Goal: Task Accomplishment & Management: Manage account settings

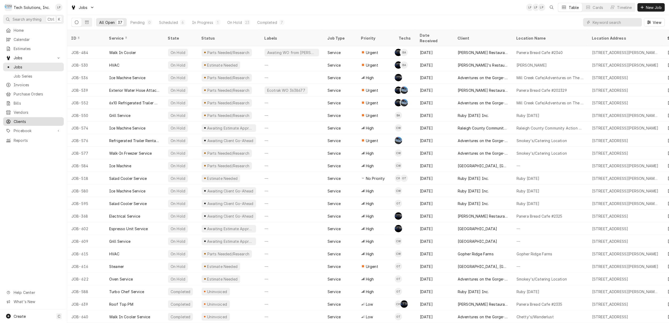
click at [22, 119] on span "Clients" at bounding box center [37, 122] width 47 height 6
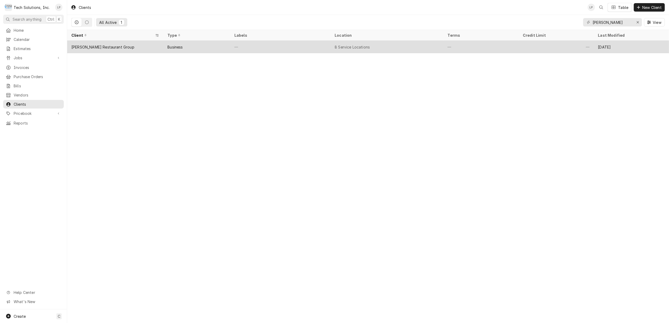
click at [211, 44] on div "Business" at bounding box center [196, 47] width 67 height 13
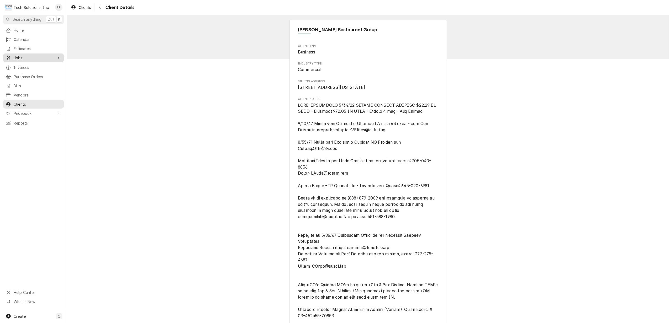
click at [18, 57] on span "Jobs" at bounding box center [34, 58] width 40 height 6
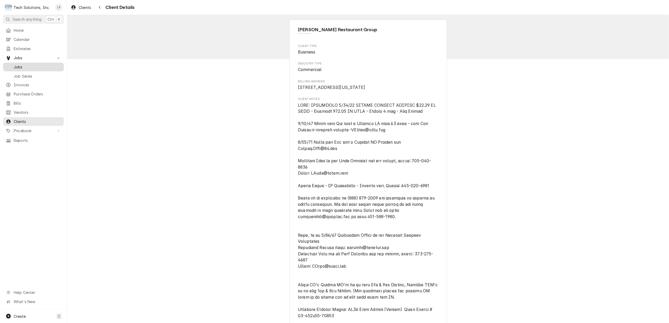
click at [20, 64] on span "Jobs" at bounding box center [37, 67] width 47 height 6
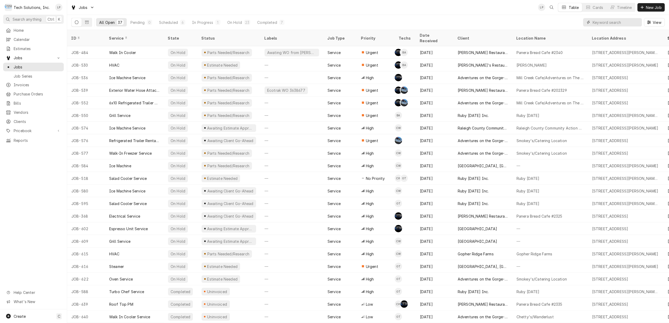
click at [633, 22] on input "Dynamic Content Wrapper" at bounding box center [615, 22] width 47 height 8
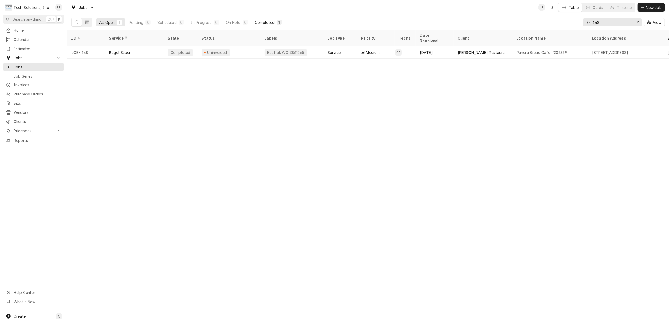
type input "648"
click at [262, 21] on div "Completed" at bounding box center [265, 23] width 20 height 6
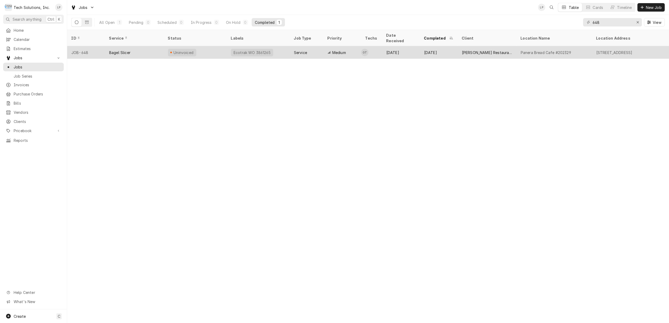
click at [278, 49] on div "Ecotrak WO 3861265" at bounding box center [258, 52] width 63 height 13
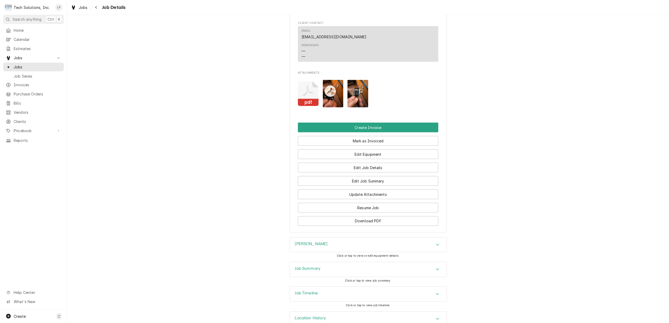
scroll to position [808, 0]
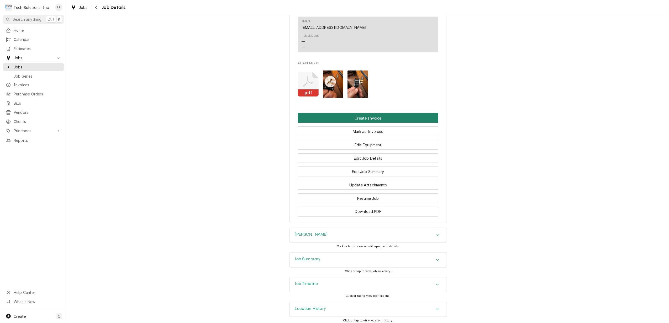
click at [373, 113] on button "Create Invoice" at bounding box center [368, 118] width 140 height 10
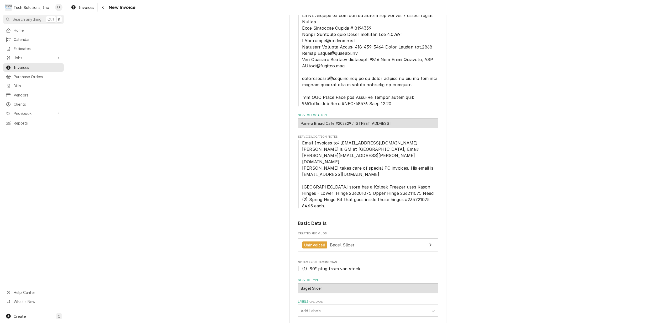
scroll to position [292, 0]
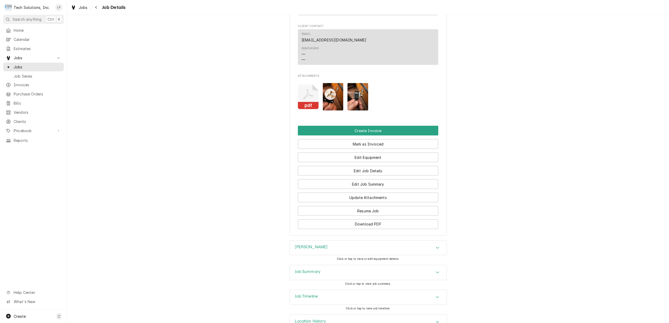
scroll to position [808, 0]
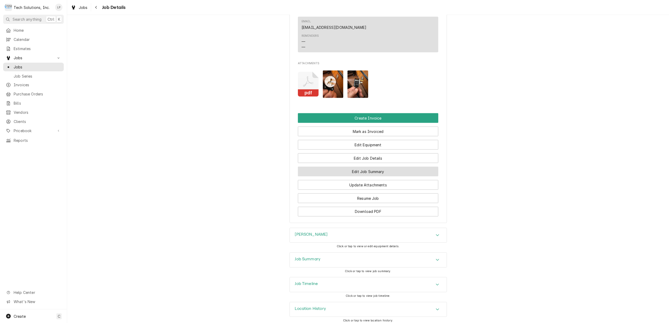
click at [376, 168] on button "Edit Job Summary" at bounding box center [368, 172] width 140 height 10
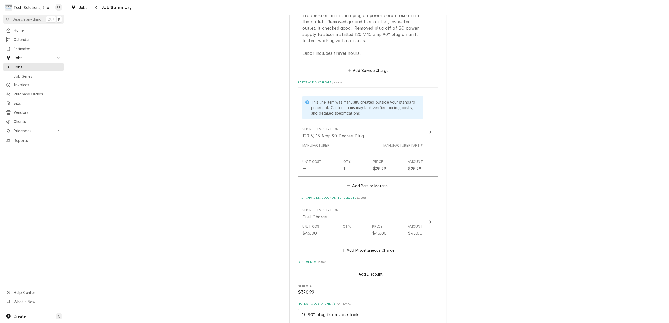
scroll to position [210, 0]
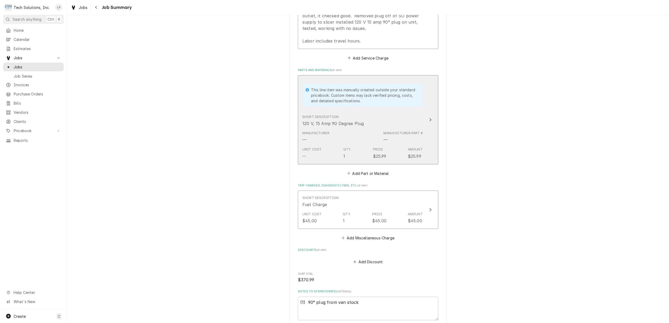
click at [310, 156] on div "Unit Cost --" at bounding box center [311, 153] width 19 height 12
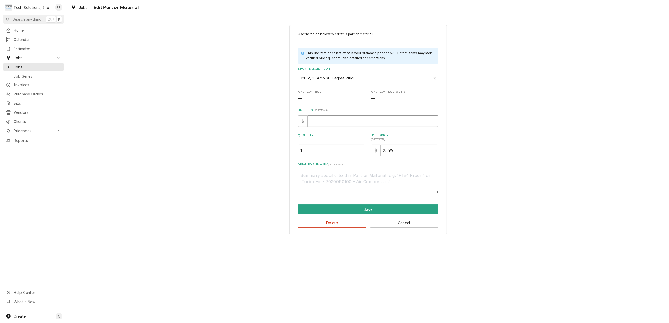
click at [338, 120] on input "Unit Cost ( optional )" at bounding box center [373, 121] width 131 height 12
type textarea "x"
type input "2"
type textarea "x"
type input "25"
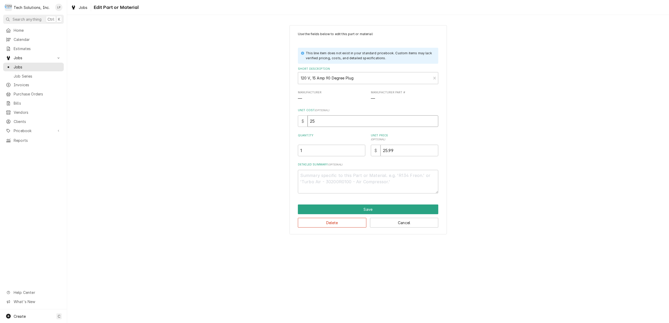
type textarea "x"
type input "25.9"
type textarea "x"
type input "25.99"
click at [482, 150] on div "Use the fields below to edit this part or material: This line item does not exi…" at bounding box center [368, 129] width 602 height 219
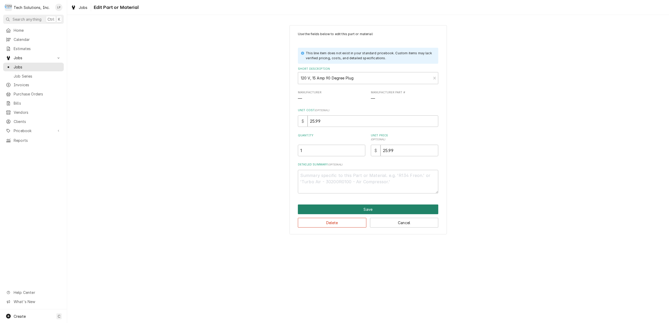
click at [374, 209] on button "Save" at bounding box center [368, 210] width 140 height 10
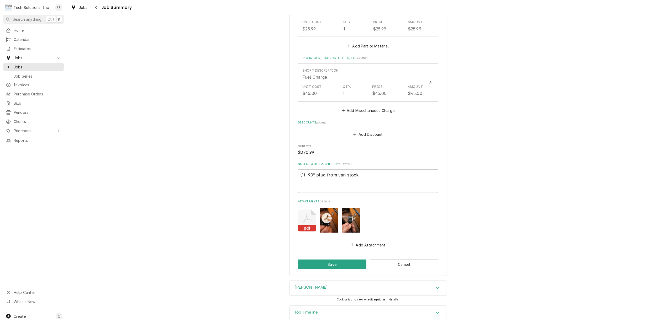
scroll to position [346, 0]
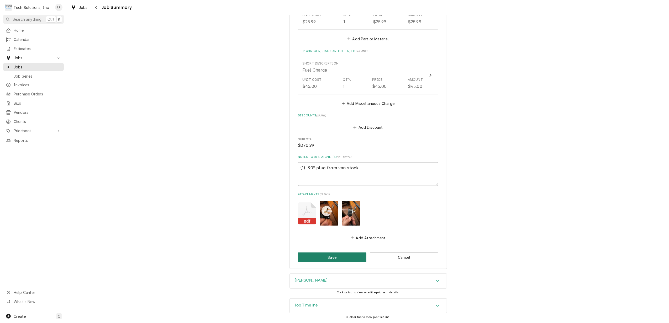
drag, startPoint x: 347, startPoint y: 256, endPoint x: 349, endPoint y: 255, distance: 2.7
click at [349, 255] on button "Save" at bounding box center [332, 258] width 68 height 10
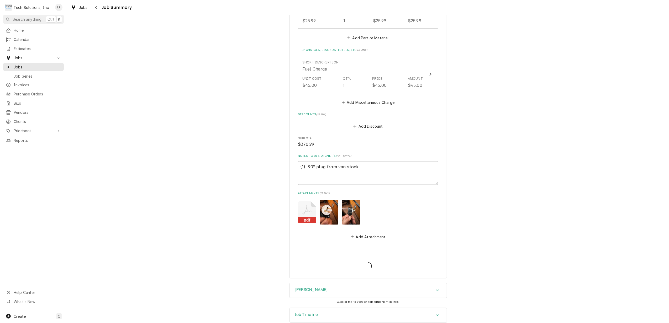
type textarea "x"
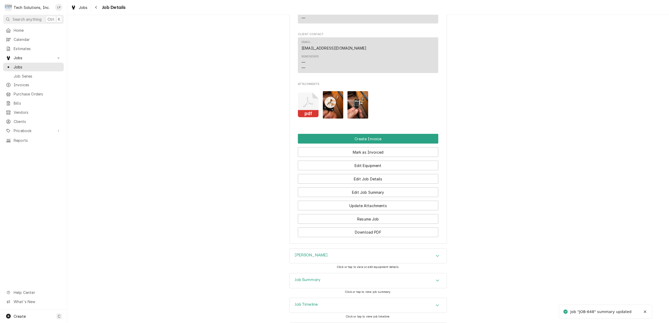
scroll to position [804, 0]
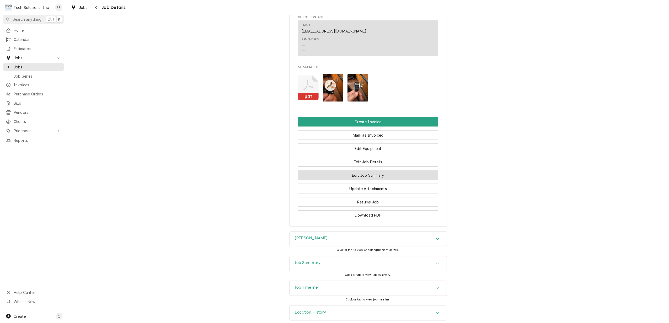
click at [385, 171] on button "Edit Job Summary" at bounding box center [368, 176] width 140 height 10
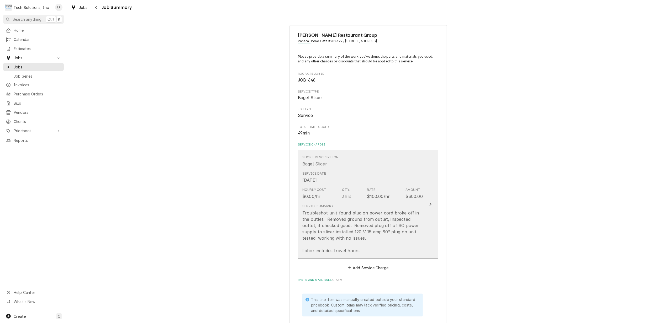
click at [427, 205] on div "Update Line Item" at bounding box center [430, 204] width 7 height 6
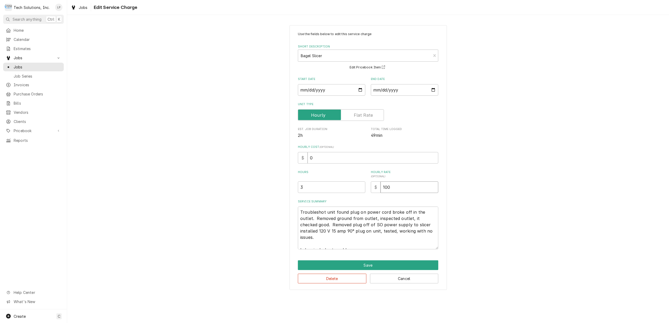
click at [392, 188] on input "100" at bounding box center [409, 188] width 58 height 12
type textarea "x"
type input "10"
type textarea "x"
type input "1"
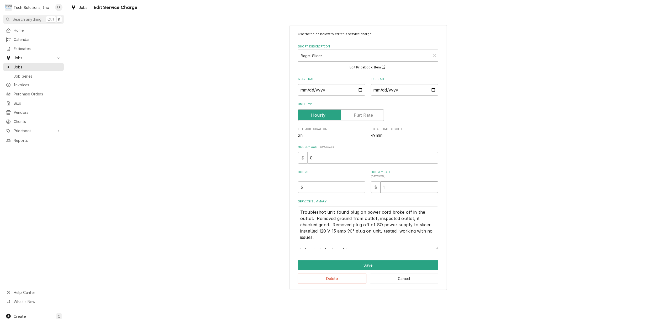
type textarea "x"
type input "9"
type textarea "x"
type input "90"
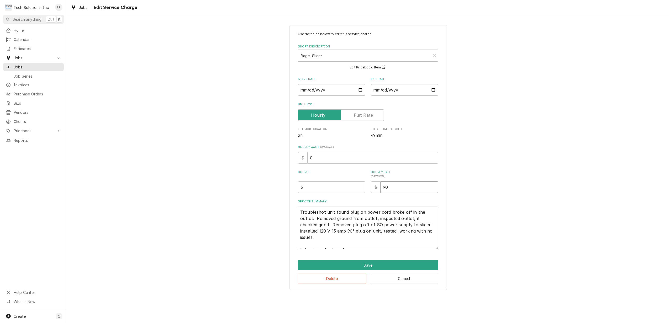
type textarea "x"
type input "90.0"
type textarea "x"
type input "90.00"
click at [377, 264] on button "Save" at bounding box center [368, 266] width 140 height 10
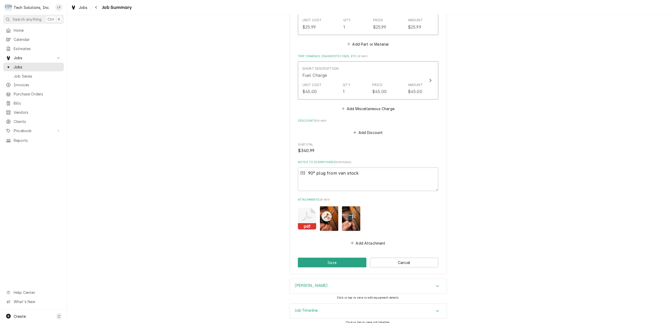
scroll to position [346, 0]
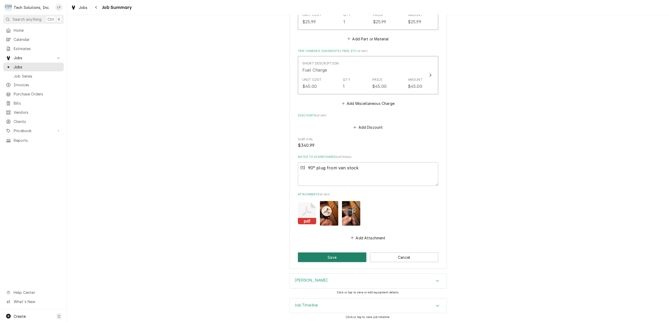
click at [339, 257] on button "Save" at bounding box center [332, 258] width 68 height 10
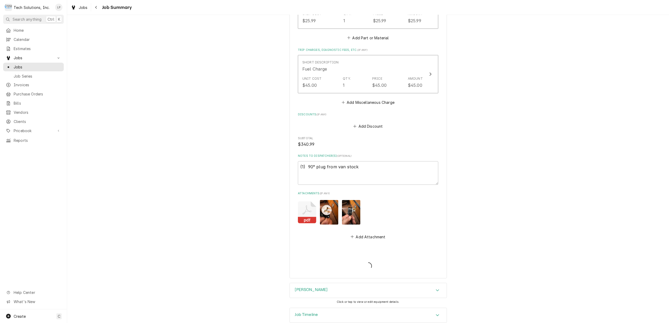
type textarea "x"
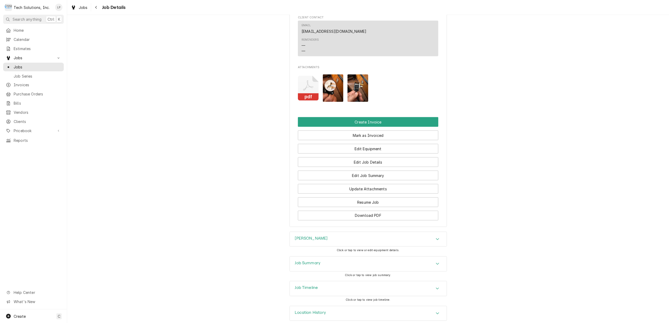
scroll to position [804, 0]
click at [384, 171] on button "Edit Job Summary" at bounding box center [368, 176] width 140 height 10
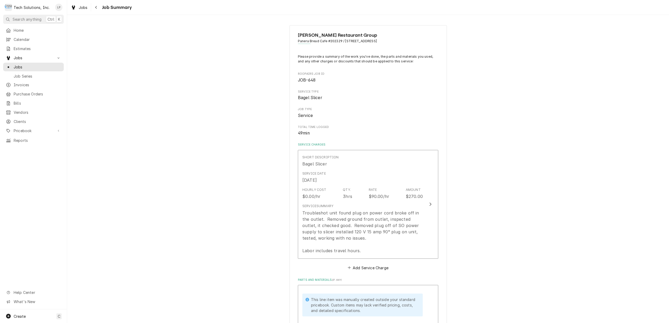
scroll to position [70, 0]
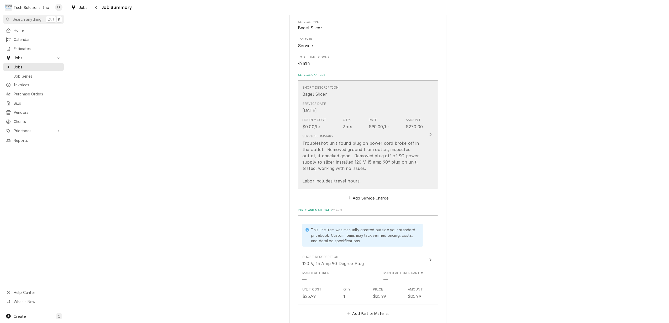
click at [429, 136] on icon "Update Line Item" at bounding box center [430, 135] width 3 height 4
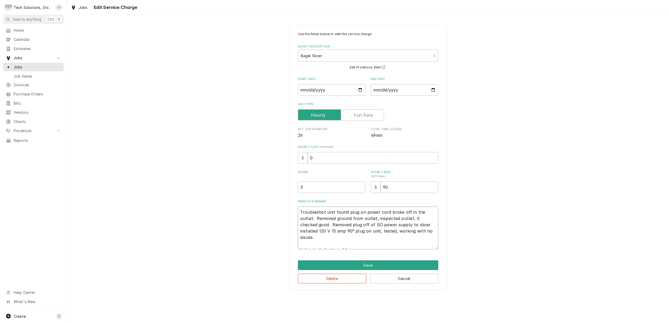
click at [300, 212] on textarea "Troubleshot unit found plug on power cord broke off in the outlet. Removed grou…" at bounding box center [368, 228] width 140 height 43
type textarea "x"
type textarea "Troubleshot unit found plug on power cord broke off in the outlet. Removed grou…"
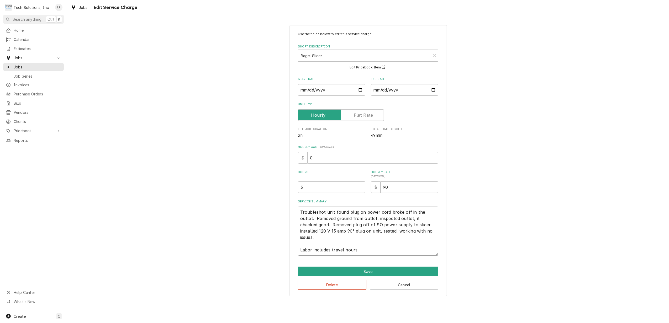
type textarea "x"
type textarea "Troubleshot unit found plug on power cord broke off in the outlet. Removed grou…"
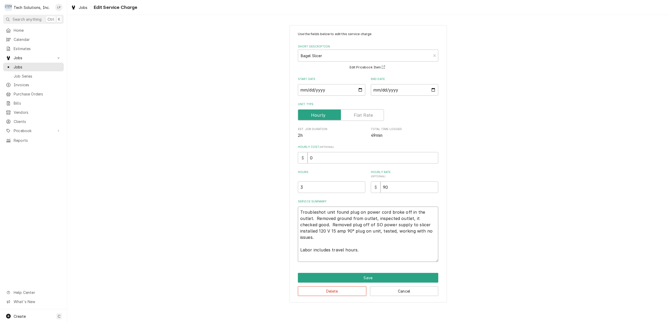
click at [305, 210] on textarea "Troubleshot unit found plug on power cord broke off in the outlet. Removed grou…" at bounding box center [368, 234] width 140 height 55
type textarea "x"
type textarea "R Troubleshot unit found plug on power cord broke off in the outlet. Removed gr…"
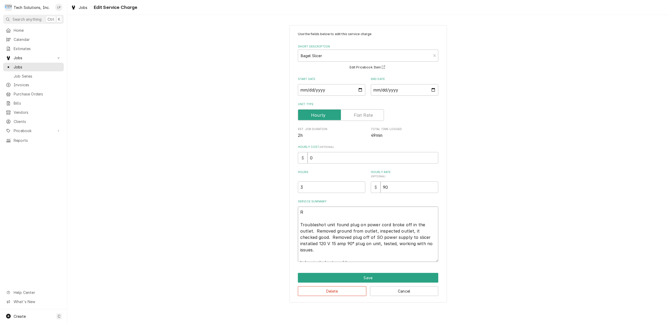
type textarea "x"
type textarea "Re Troubleshot unit found plug on power cord broke off in the outlet. Removed g…"
type textarea "x"
type textarea "Rea Troubleshot unit found plug on power cord broke off in the outlet. Removed …"
type textarea "x"
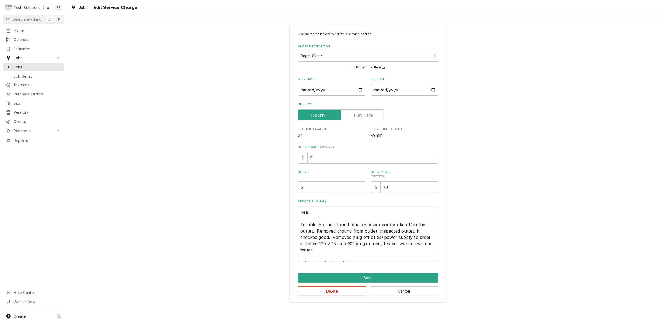
type textarea "Read Troubleshot unit found plug on power cord broke off in the outlet. Removed…"
type textarea "x"
type textarea "Ready Troubleshot unit found plug on power cord broke off in the outlet. Remove…"
type textarea "x"
type textarea "Ready Troubleshot unit found plug on power cord broke off in the outlet. Remove…"
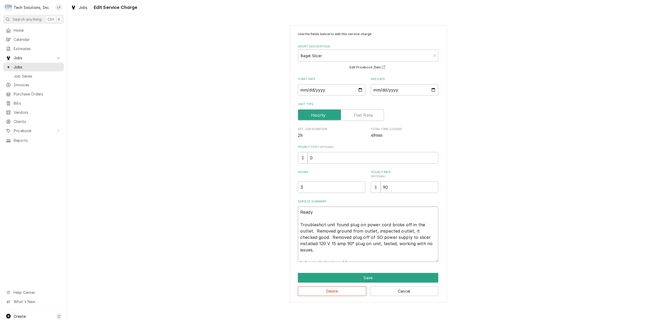
type textarea "x"
type textarea "Ready t Troubleshot unit found plug on power cord broke off in the outlet. Remo…"
type textarea "x"
type textarea "Ready to Troubleshot unit found plug on power cord broke off in the outlet. Rem…"
type textarea "x"
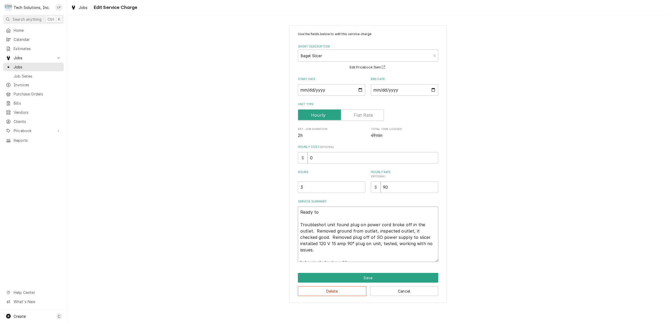
type textarea "Ready to Troubleshot unit found plug on power cord broke off in the outlet. Rem…"
type textarea "x"
type textarea "Ready to b Troubleshot unit found plug on power cord broke off in the outlet. R…"
type textarea "x"
type textarea "Ready to bi Troubleshot unit found plug on power cord broke off in the outlet. …"
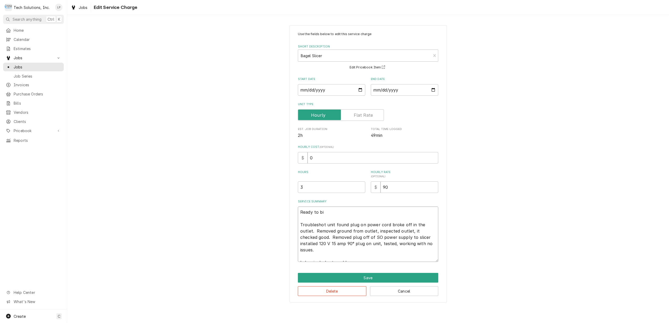
type textarea "x"
type textarea "Ready to bil Troubleshot unit found plug on power cord broke off in the outlet.…"
type textarea "x"
type textarea "Ready to bill Troubleshot unit found plug on power cord broke off in the outlet…"
type textarea "x"
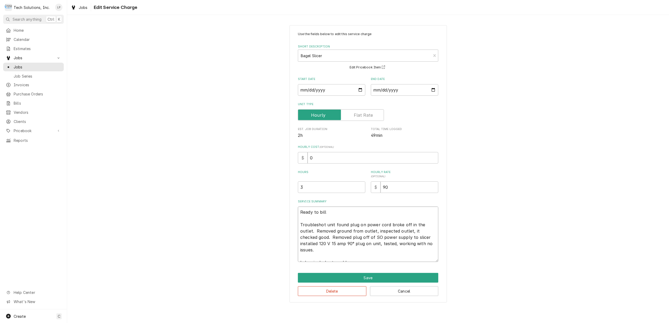
type textarea "Ready to bill Troubleshot unit found plug on power cord broke off in the outlet…"
type textarea "x"
type textarea "Ready to bill - Troubleshot unit found plug on power cord broke off in the outl…"
type textarea "x"
type textarea "Ready to bill - Troubleshot unit found plug on power cord broke off in the outl…"
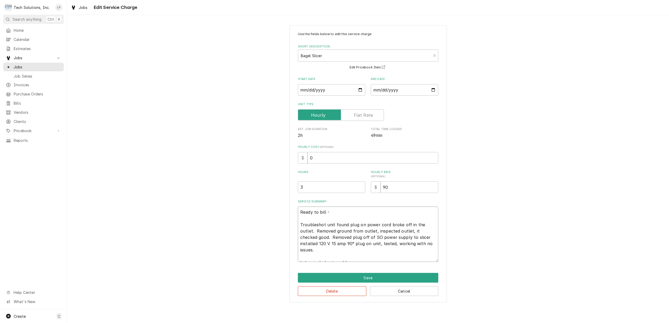
type textarea "x"
type textarea "Ready to bill - E Troubleshot unit found plug on power cord broke off in the ou…"
type textarea "x"
type textarea "Ready to bill - Ev Troubleshot unit found plug on power cord broke off in the o…"
type textarea "x"
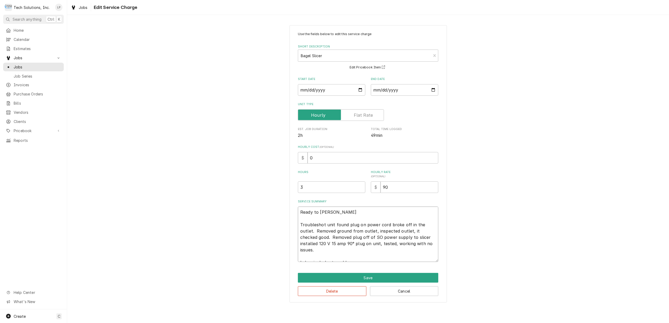
type textarea "Ready to bill - Eve Troubleshot unit found plug on power cord broke off in the …"
type textarea "x"
type textarea "Ready to bill - Ever Troubleshot unit found plug on power cord broke off in the…"
type textarea "x"
type textarea "Ready to bill - Every Troubleshot unit found plug on power cord broke off in th…"
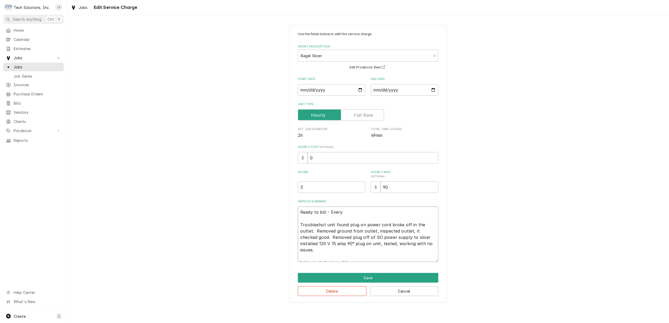
type textarea "x"
type textarea "Ready to bill - Everyt Troubleshot unit found plug on power cord broke off in t…"
type textarea "x"
type textarea "Ready to bill - Everyth Troubleshot unit found plug on power cord broke off in …"
type textarea "x"
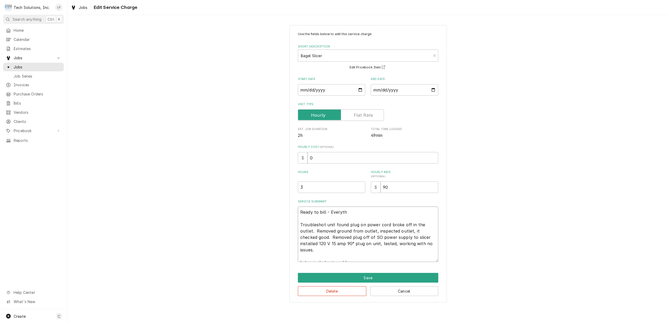
type textarea "Ready to bill - Everythi Troubleshot unit found plug on power cord broke off in…"
type textarea "x"
type textarea "Ready to bill - Everythin Troubleshot unit found plug on power cord broke off i…"
type textarea "x"
type textarea "Ready to bill - Everything Troubleshot unit found plug on power cord broke off …"
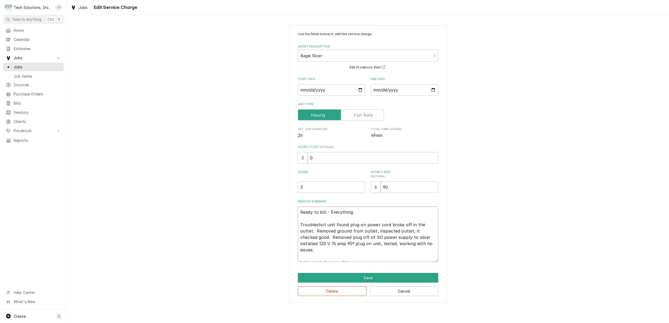
type textarea "x"
type textarea "Ready to bill - Everything Troubleshot unit found plug on power cord broke off …"
type textarea "x"
type textarea "Ready to bill - Everything i Troubleshot unit found plug on power cord broke of…"
type textarea "x"
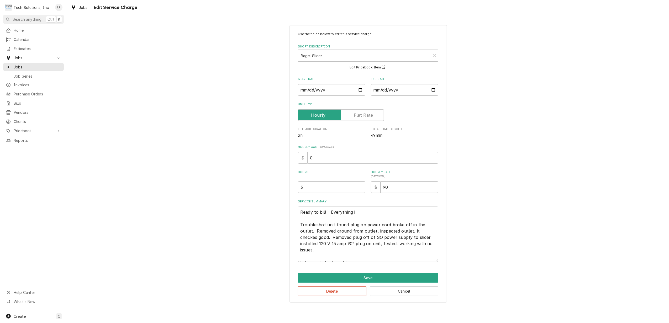
type textarea "Ready to bill - Everything is Troubleshot unit found plug on power cord broke o…"
type textarea "x"
type textarea "Ready to bill - Everything is Troubleshot unit found plug on power cord broke o…"
type textarea "x"
type textarea "Ready to bill - Everything is p Troubleshot unit found plug on power cord broke…"
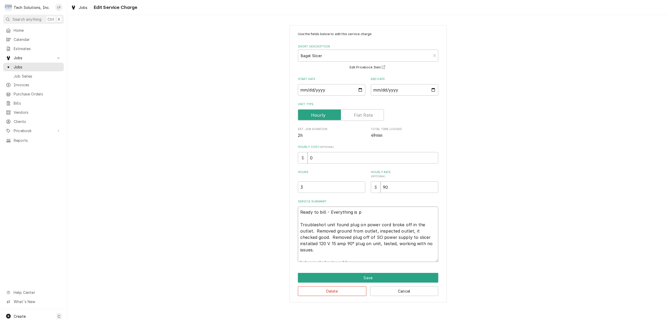
type textarea "x"
type textarea "Ready to bill - Everything is pr Troubleshot unit found plug on power cord brok…"
type textarea "x"
type textarea "Ready to bill - Everything is pri Troubleshot unit found plug on power cord bro…"
type textarea "x"
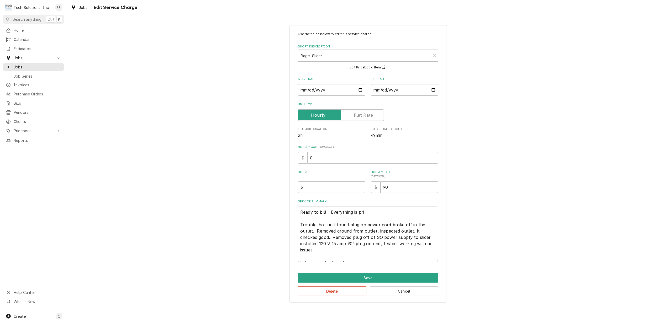
type textarea "Ready to bill - Everything is pric Troubleshot unit found plug on power cord br…"
type textarea "x"
type textarea "Ready to bill - Everything is price Troubleshot unit found plug on power cord b…"
type textarea "x"
type textarea "Ready to bill - Everything is priced Troubleshot unit found plug on power cord …"
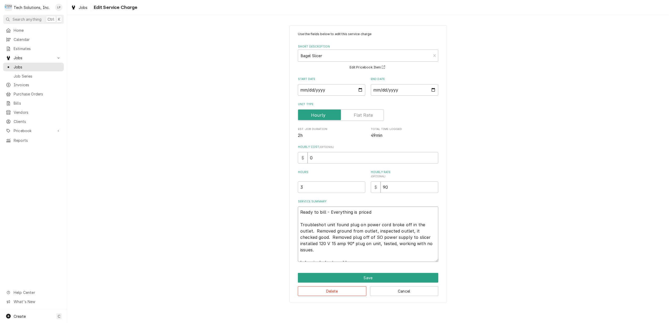
type textarea "x"
type textarea "Ready to bill - Everything is priced. Troubleshot unit found plug on power cord…"
click at [368, 278] on button "Save" at bounding box center [368, 278] width 140 height 10
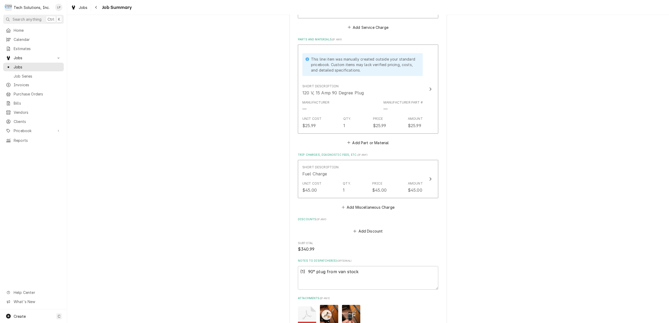
scroll to position [218, 0]
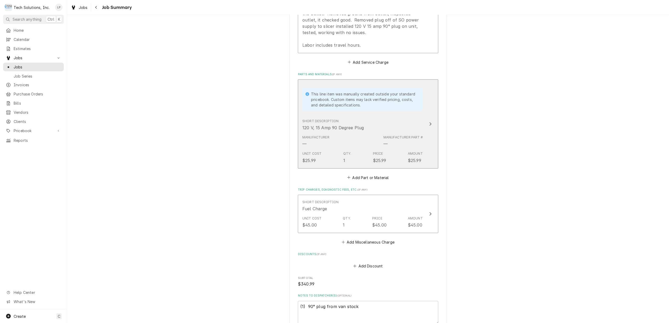
drag, startPoint x: 300, startPoint y: 127, endPoint x: 404, endPoint y: 133, distance: 103.2
click at [404, 133] on div "Short Description 120 V, 15 Amp 90 Degree Plug" at bounding box center [362, 125] width 120 height 16
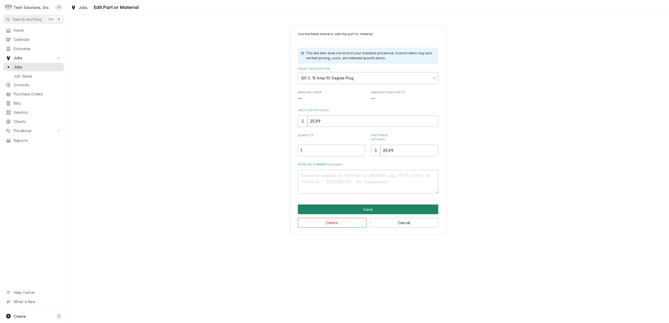
drag, startPoint x: 379, startPoint y: 210, endPoint x: 383, endPoint y: 210, distance: 4.0
click at [383, 210] on button "Save" at bounding box center [368, 210] width 140 height 10
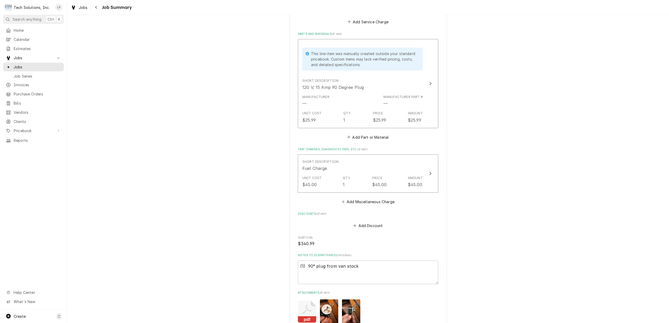
scroll to position [358, 0]
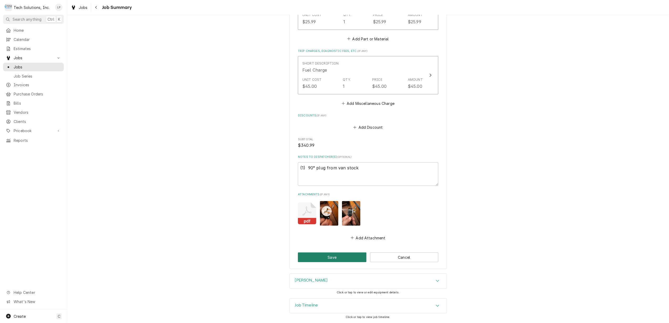
click at [347, 258] on button "Save" at bounding box center [332, 258] width 68 height 10
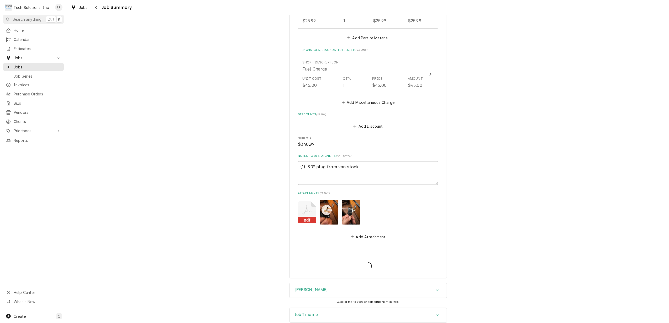
type textarea "x"
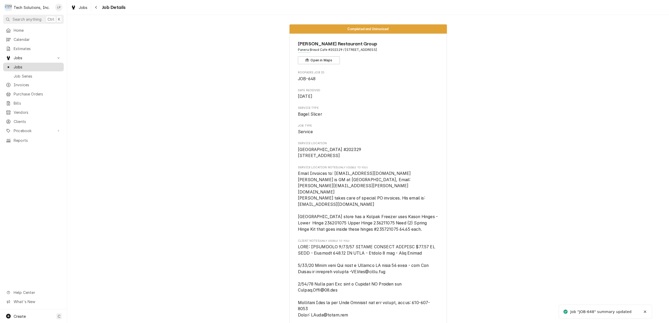
click at [31, 65] on span "Jobs" at bounding box center [37, 67] width 47 height 6
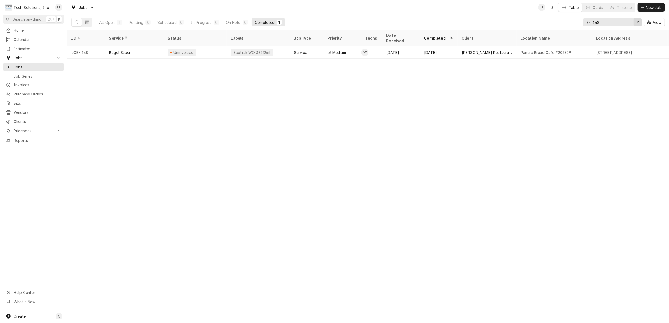
click at [637, 21] on icon "Erase input" at bounding box center [637, 22] width 3 height 4
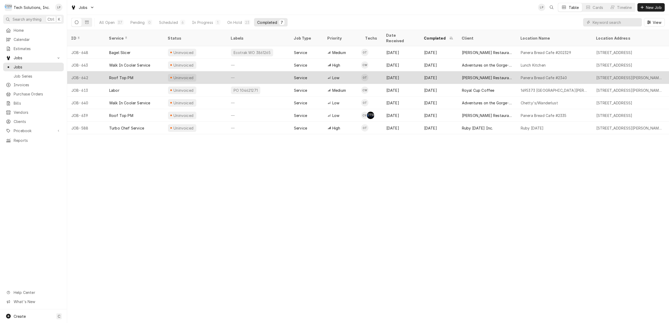
click at [261, 73] on div "—" at bounding box center [258, 77] width 63 height 13
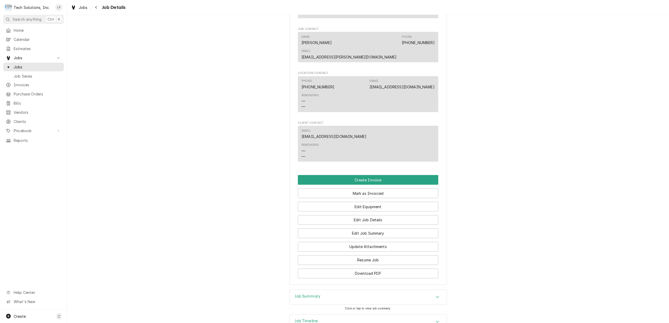
scroll to position [815, 0]
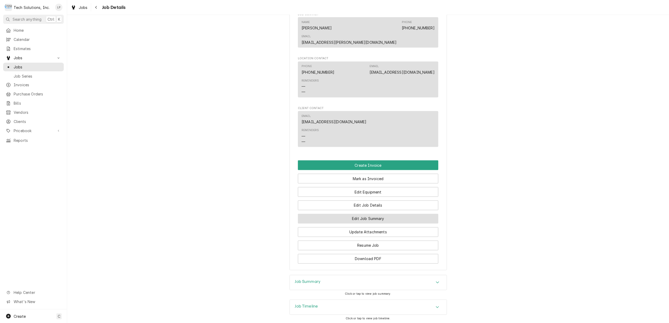
click at [375, 214] on button "Edit Job Summary" at bounding box center [368, 219] width 140 height 10
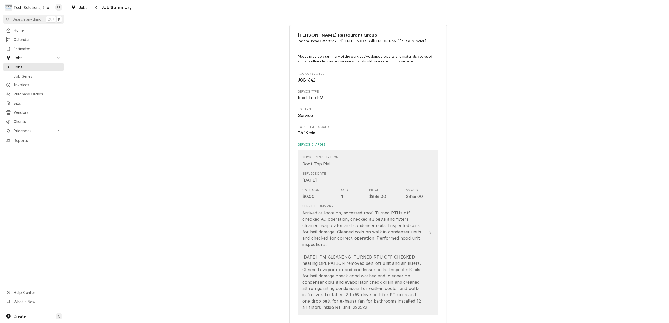
click at [427, 232] on div "Update Line Item" at bounding box center [430, 233] width 7 height 6
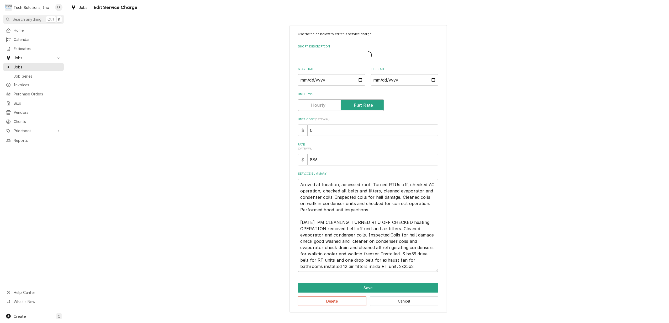
type textarea "x"
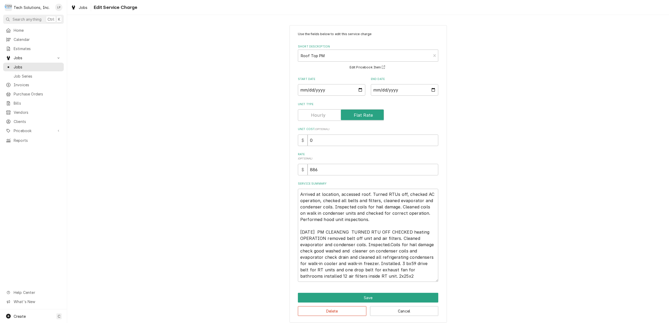
click at [319, 115] on label "Unit Type" at bounding box center [341, 115] width 86 height 12
click at [319, 115] on input "Unit Type" at bounding box center [340, 115] width 81 height 12
checkbox input "false"
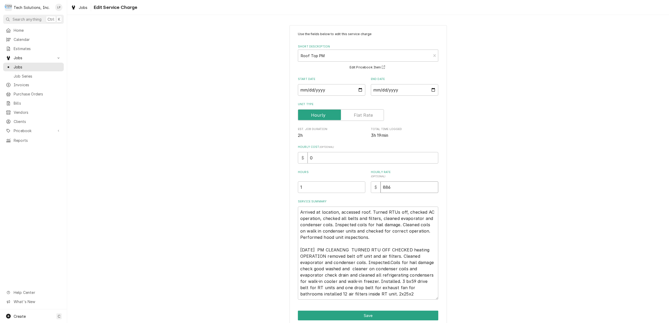
click at [398, 188] on input "886" at bounding box center [409, 188] width 58 height 12
type textarea "x"
type input "88"
type textarea "x"
type input "8"
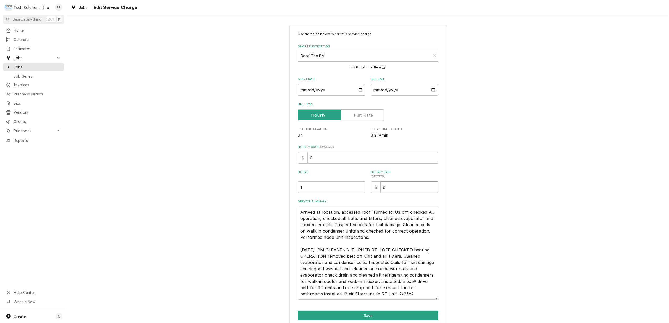
type textarea "x"
type input "9"
type textarea "x"
type input "90"
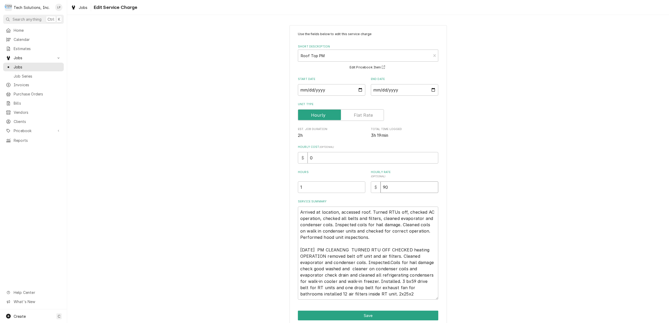
type textarea "x"
type input "90.0"
type textarea "x"
type input "90.00"
click at [396, 199] on div "Use the fields below to edit this service charge Short Description Roof Top PM …" at bounding box center [368, 166] width 140 height 268
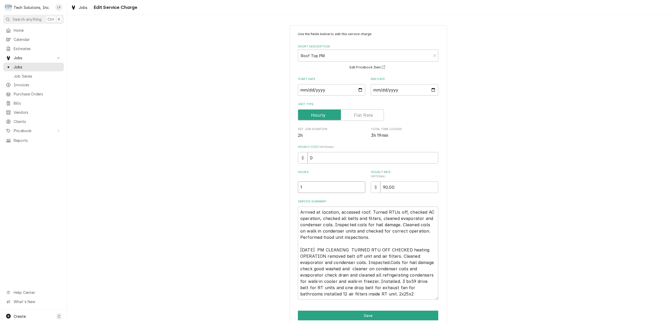
type textarea "x"
type input "1.5"
click at [358, 186] on input "1.5" at bounding box center [331, 188] width 67 height 12
type textarea "x"
type input "2"
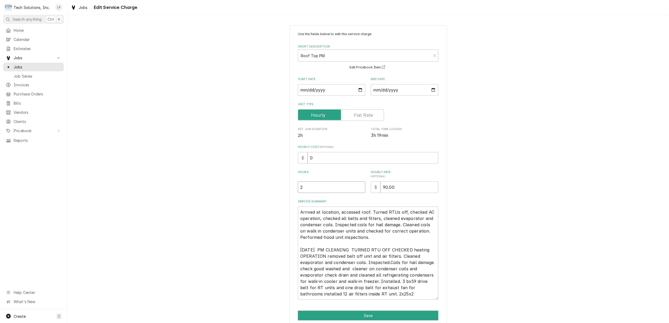
click at [358, 186] on input "2" at bounding box center [331, 188] width 67 height 12
type textarea "x"
type input "2.5"
click at [358, 186] on input "2.5" at bounding box center [331, 188] width 67 height 12
type textarea "x"
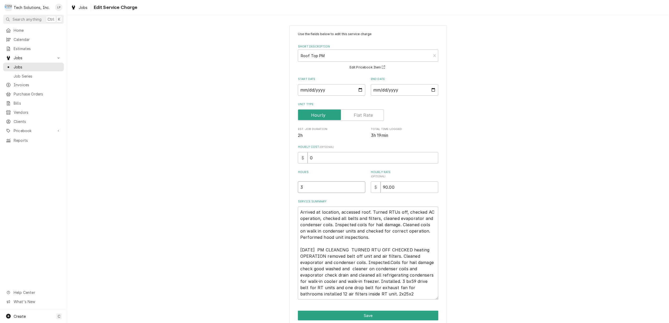
type input "3"
click at [358, 186] on input "3" at bounding box center [331, 188] width 67 height 12
type textarea "x"
type input "3.5"
click at [358, 186] on input "3.5" at bounding box center [331, 188] width 67 height 12
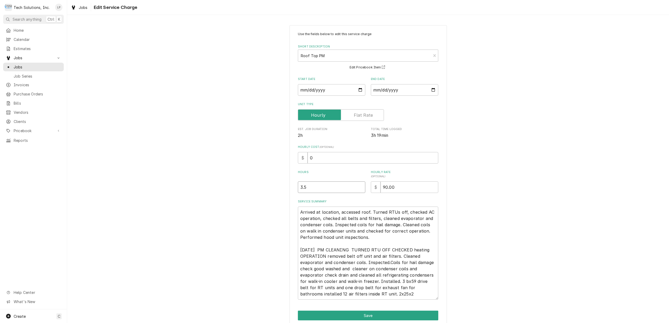
type textarea "x"
type input "4"
click at [358, 186] on input "4" at bounding box center [331, 188] width 67 height 12
type textarea "x"
type input "4.5"
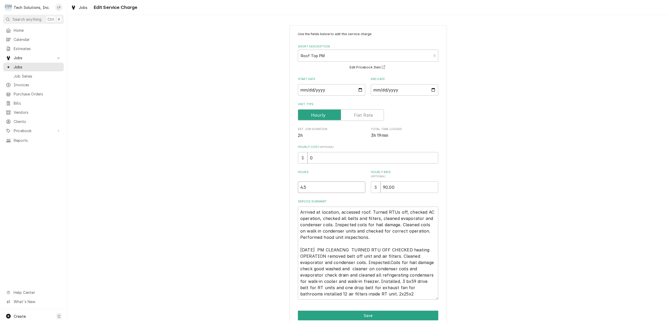
click at [358, 186] on input "4.5" at bounding box center [331, 188] width 67 height 12
click at [370, 201] on label "Service Summary" at bounding box center [368, 202] width 140 height 4
click at [370, 207] on textarea "Arrived at location, accessed roof. Turned RTUs off, checked AC operation, chec…" at bounding box center [368, 253] width 140 height 93
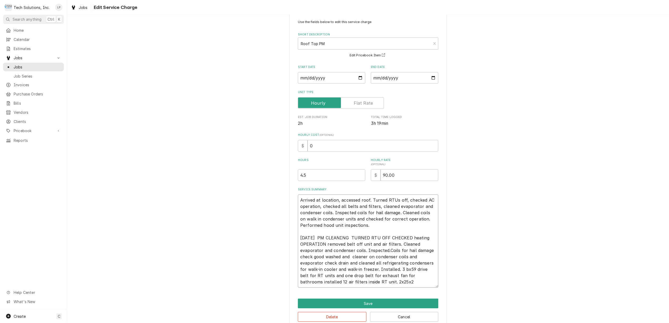
scroll to position [23, 0]
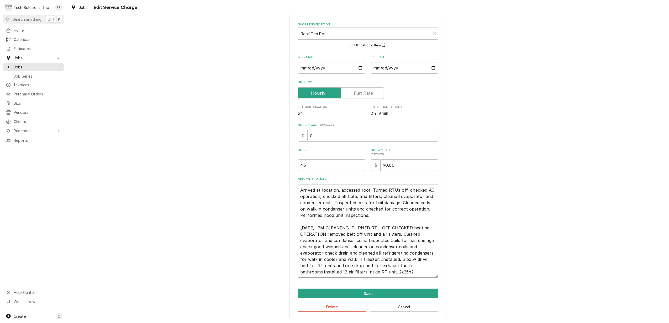
click at [413, 269] on textarea "Arrived at location, accessed roof. Turned RTUs off, checked AC operation, chec…" at bounding box center [368, 231] width 140 height 93
type textarea "x"
type textarea "Arrived at location, accessed roof. Turned RTUs off, checked AC operation, chec…"
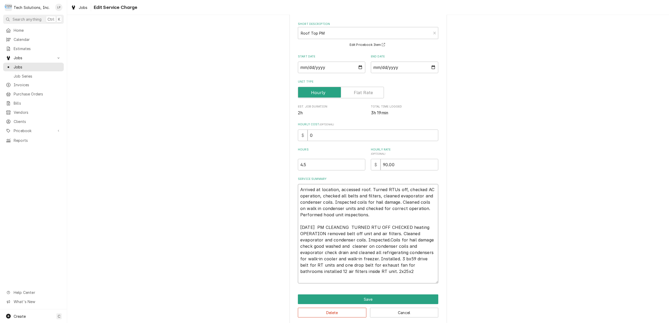
type textarea "x"
type textarea "Arrived at location, accessed roof. Turned RTUs off, checked AC operation, chec…"
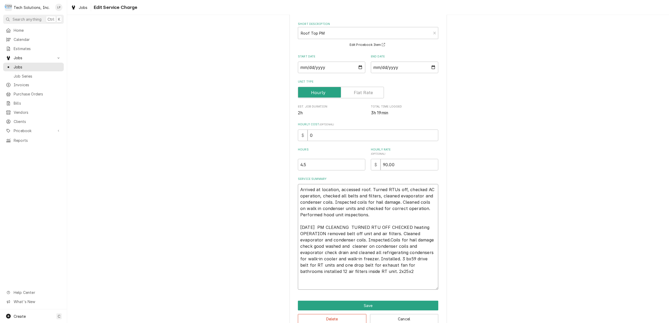
type textarea "x"
type textarea "Arrived at location, accessed roof. Turned RTUs off, checked AC operation, chec…"
type textarea "x"
type textarea "Arrived at location, accessed roof. Turned RTUs off, checked AC operation, chec…"
type textarea "x"
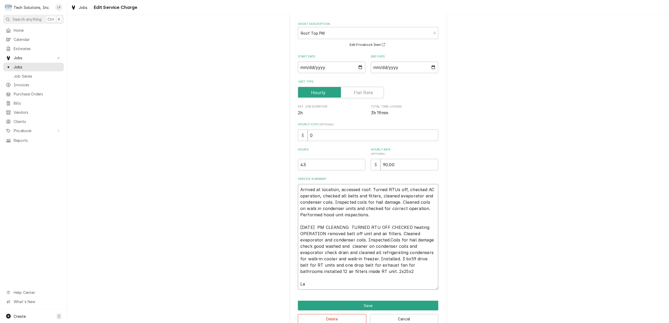
type textarea "Arrived at location, accessed roof. Turned RTUs off, checked AC operation, chec…"
type textarea "x"
type textarea "Arrived at location, accessed roof. Turned RTUs off, checked AC operation, chec…"
type textarea "x"
type textarea "Arrived at location, accessed roof. Turned RTUs off, checked AC operation, chec…"
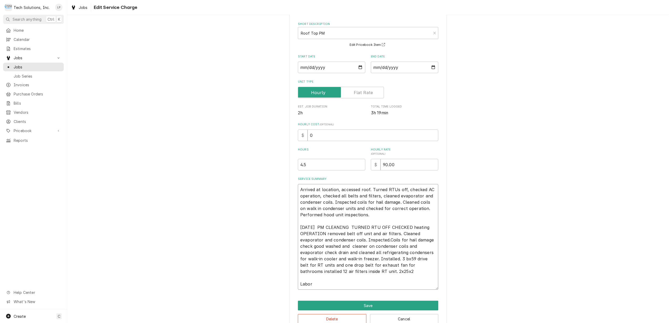
type textarea "x"
type textarea "Arrived at location, accessed roof. Turned RTUs off, checked AC operation, chec…"
type textarea "x"
type textarea "Arrived at location, accessed roof. Turned RTUs off, checked AC operation, chec…"
type textarea "x"
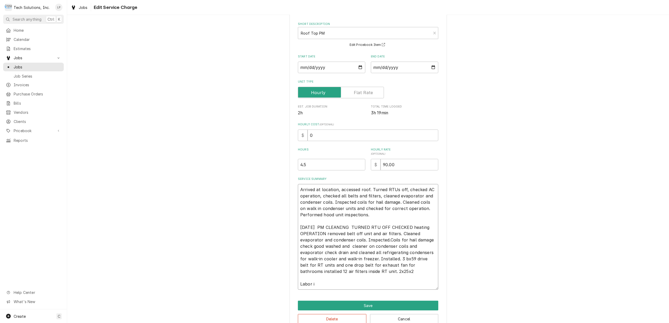
type textarea "Arrived at location, accessed roof. Turned RTUs off, checked AC operation, chec…"
type textarea "x"
type textarea "Arrived at location, accessed roof. Turned RTUs off, checked AC operation, chec…"
type textarea "x"
type textarea "Arrived at location, accessed roof. Turned RTUs off, checked AC operation, chec…"
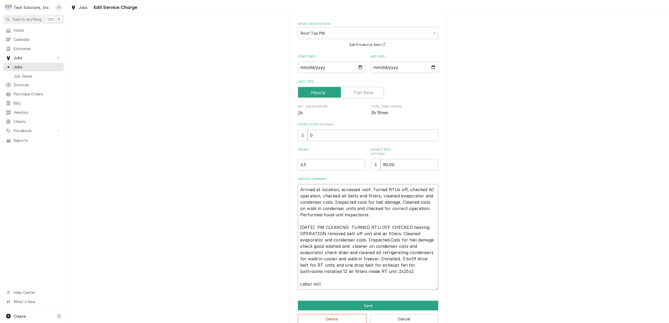
type textarea "x"
type textarea "Arrived at location, accessed roof. Turned RTUs off, checked AC operation, chec…"
type textarea "x"
type textarea "Arrived at location, accessed roof. Turned RTUs off, checked AC operation, chec…"
type textarea "x"
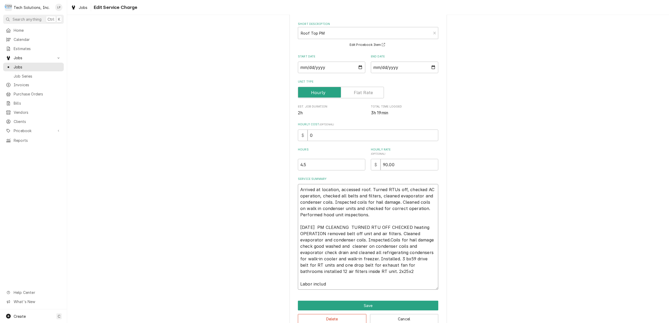
type textarea "Arrived at location, accessed roof. Turned RTUs off, checked AC operation, chec…"
type textarea "x"
type textarea "Arrived at location, accessed roof. Turned RTUs off, checked AC operation, chec…"
type textarea "x"
type textarea "Arrived at location, accessed roof. Turned RTUs off, checked AC operation, chec…"
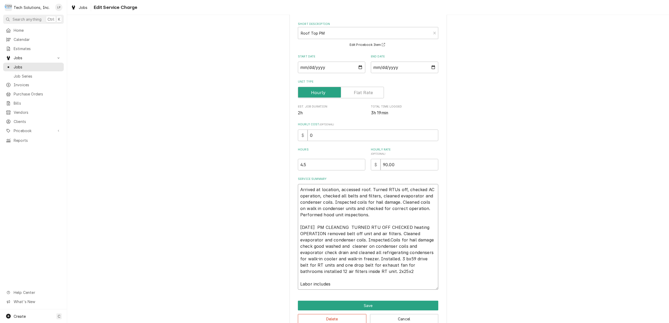
type textarea "x"
type textarea "Arrived at location, accessed roof. Turned RTUs off, checked AC operation, chec…"
type textarea "x"
type textarea "Arrived at location, accessed roof. Turned RTUs off, checked AC operation, chec…"
type textarea "x"
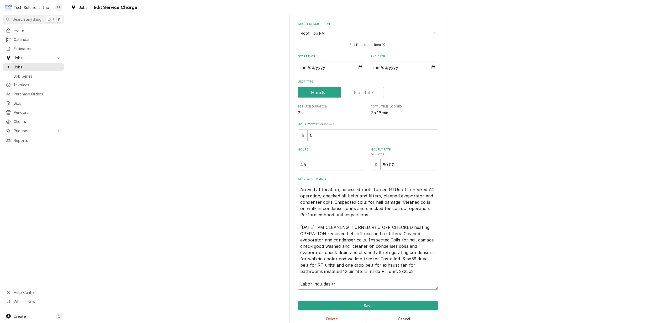
type textarea "Arrived at location, accessed roof. Turned RTUs off, checked AC operation, chec…"
type textarea "x"
type textarea "Arrived at location, accessed roof. Turned RTUs off, checked AC operation, chec…"
type textarea "x"
type textarea "Arrived at location, accessed roof. Turned RTUs off, checked AC operation, chec…"
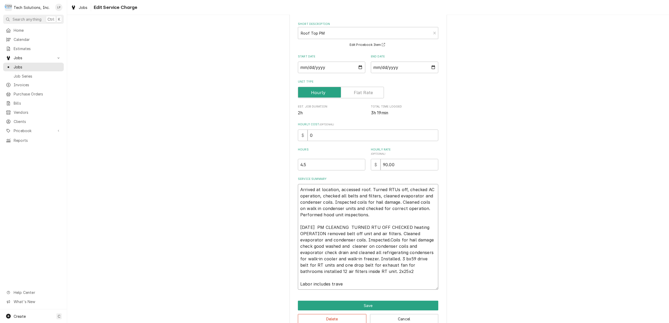
type textarea "x"
type textarea "Arrived at location, accessed roof. Turned RTUs off, checked AC operation, chec…"
type textarea "x"
type textarea "Arrived at location, accessed roof. Turned RTUs off, checked AC operation, chec…"
type textarea "x"
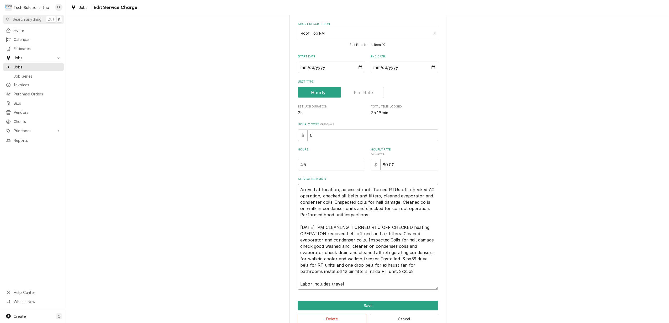
type textarea "Arrived at location, accessed roof. Turned RTUs off, checked AC operation, chec…"
type textarea "x"
type textarea "Arrived at location, accessed roof. Turned RTUs off, checked AC operation, chec…"
type textarea "x"
type textarea "Arrived at location, accessed roof. Turned RTUs off, checked AC operation, chec…"
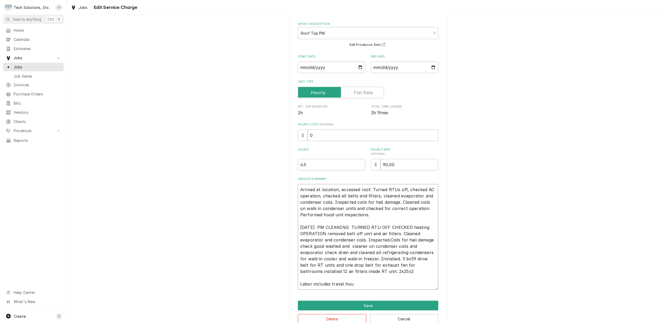
type textarea "x"
type textarea "Arrived at location, accessed roof. Turned RTUs off, checked AC operation, chec…"
type textarea "x"
type textarea "Arrived at location, accessed roof. Turned RTUs off, checked AC operation, chec…"
type textarea "x"
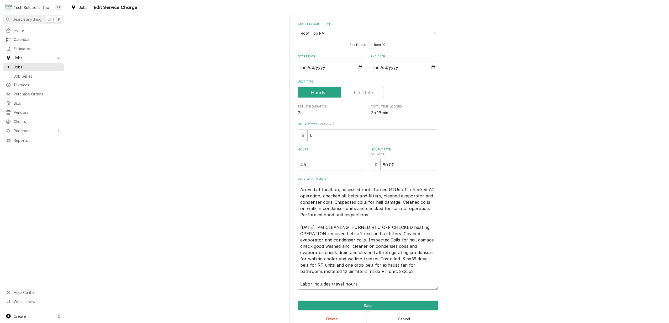
type textarea "Arrived at location, accessed roof. Turned RTUs off, checked AC operation, chec…"
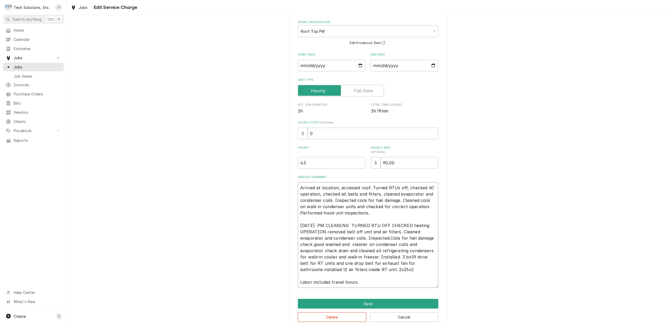
scroll to position [35, 0]
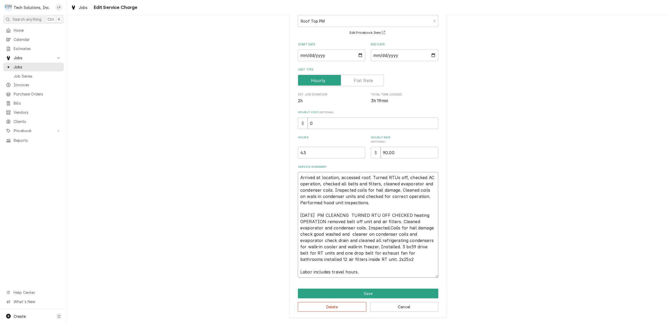
click at [358, 224] on textarea "Arrived at location, accessed roof. Turned RTUs off, checked AC operation, chec…" at bounding box center [368, 225] width 140 height 106
type textarea "x"
type textarea "Arrived at location, accessed roof. Turned RTUs off, checked AC operation, chec…"
type textarea "x"
type textarea "Arrived at location, accessed roof. Turned RTUs off, checked AC operation, chec…"
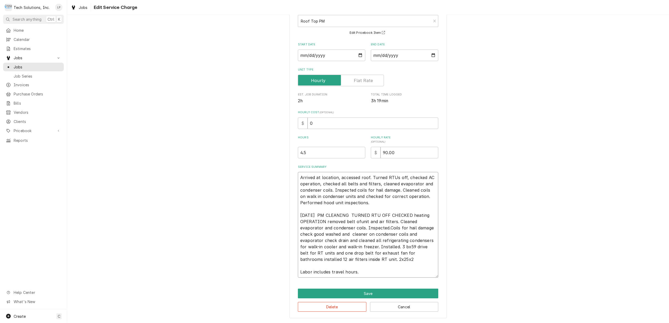
type textarea "x"
type textarea "Arrived at location, accessed roof. Turned RTUs off, checked AC operation, chec…"
type textarea "x"
type textarea "Arrived at location, accessed roof. Turned RTUs off, checked AC operation, chec…"
type textarea "x"
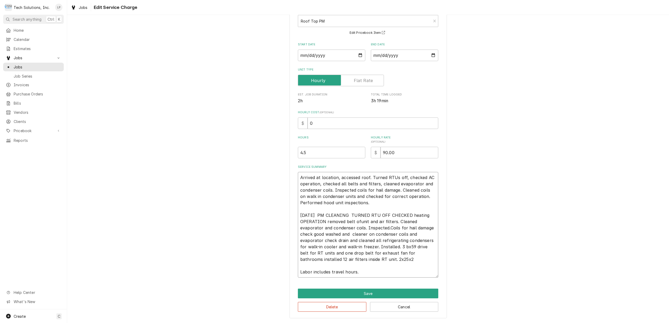
type textarea "Arrived at location, accessed roof. Turned RTUs off, checked AC operation, chec…"
type textarea "x"
type textarea "Arrived at location, accessed roof. Turned RTUs off, checked AC operation, chec…"
type textarea "x"
type textarea "Arrived at location, accessed roof. Turned RTUs off, checked AC operation, chec…"
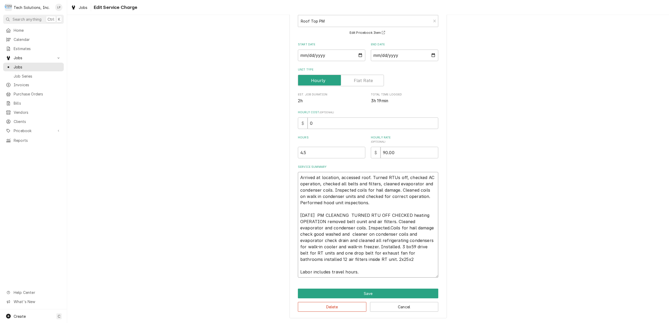
type textarea "x"
type textarea "Arrived at location, accessed roof. Turned RTUs off, checked AC operation, chec…"
type textarea "x"
type textarea "Arrived at location, accessed roof. Turned RTUs off, checked AC operation, chec…"
type textarea "x"
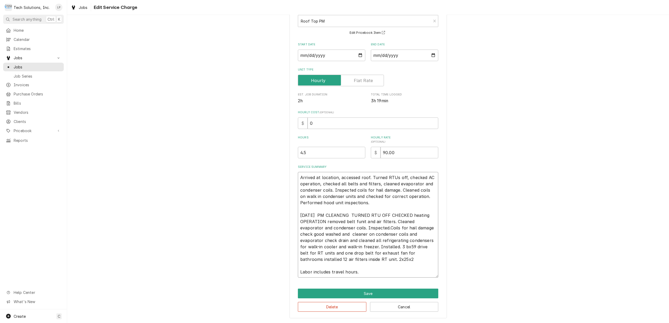
type textarea "Arrived at location, accessed roof. Turned RTUs off, checked AC operation, chec…"
type textarea "x"
type textarea "Arrived at location, accessed roof. Turned RTUs off, checked AC operation, chec…"
type textarea "x"
type textarea "Arrived at location, accessed roof. Turned RTUs off, checked AC operation, chec…"
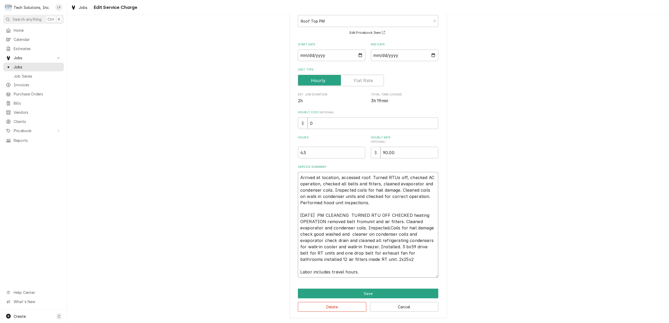
type textarea "x"
type textarea "Arrived at location, accessed roof. Turned RTUs off, checked AC operation, chec…"
click at [371, 292] on button "Save" at bounding box center [368, 294] width 140 height 10
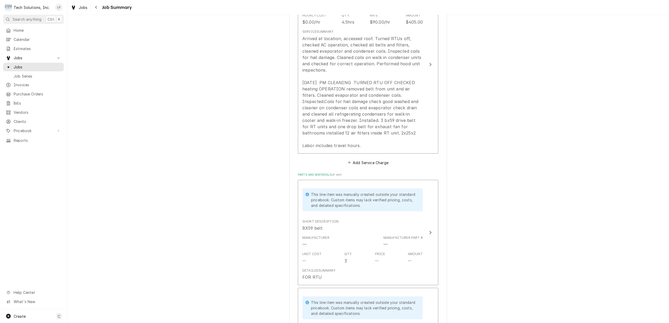
scroll to position [175, 0]
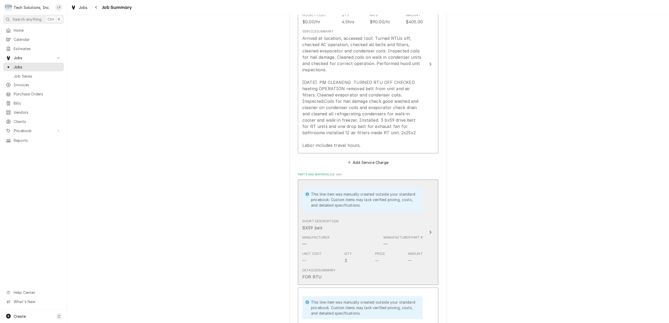
click at [429, 231] on icon "Update Line Item" at bounding box center [430, 232] width 3 height 4
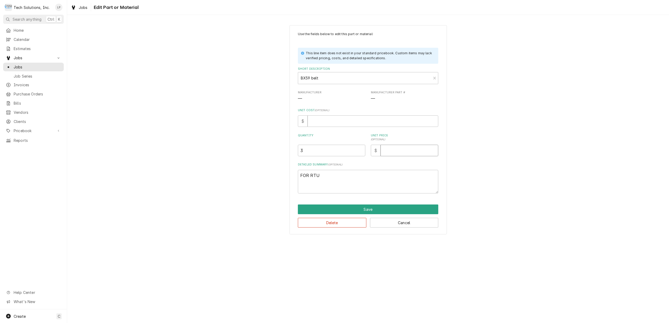
click at [415, 149] on input "Unit Price ( optional )" at bounding box center [409, 151] width 58 height 12
type textarea "x"
type input "6"
type textarea "x"
type input "63"
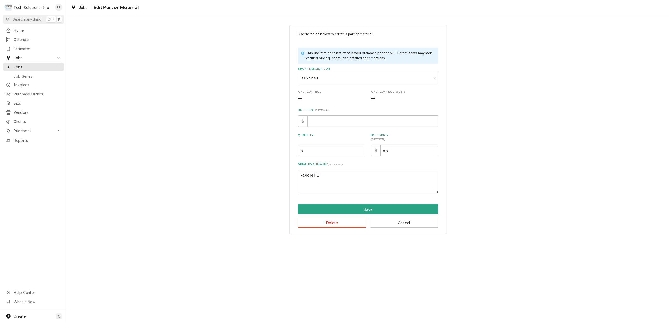
type textarea "x"
type input "63.8"
type textarea "x"
type input "63.86"
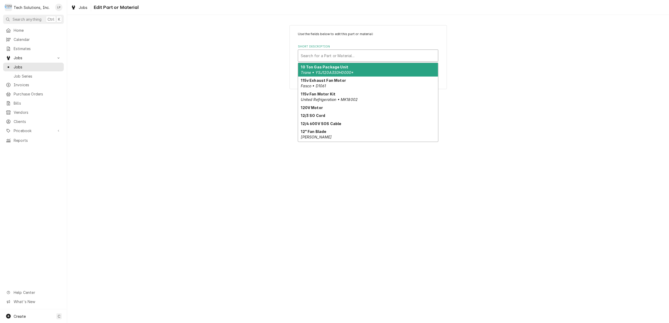
click at [357, 56] on div "Short Description" at bounding box center [368, 55] width 135 height 9
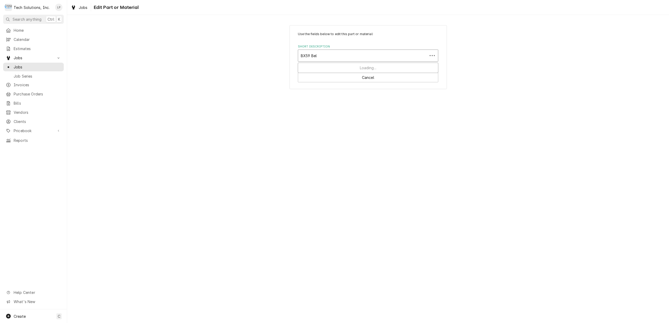
type input "BX59 Belt"
click at [361, 66] on div "Add "BX59 Belt" to PriceBook" at bounding box center [368, 67] width 140 height 8
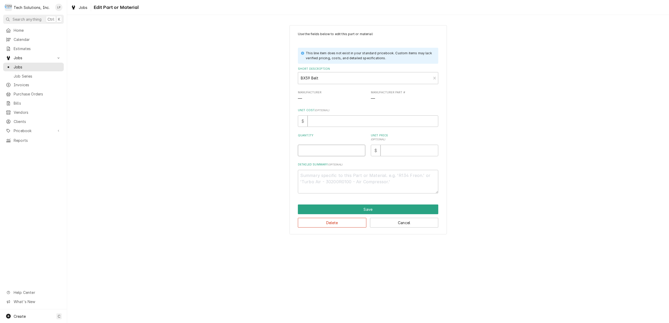
click at [322, 150] on input "Quantity" at bounding box center [331, 151] width 67 height 12
type textarea "x"
type input "3"
type textarea "x"
type input "6"
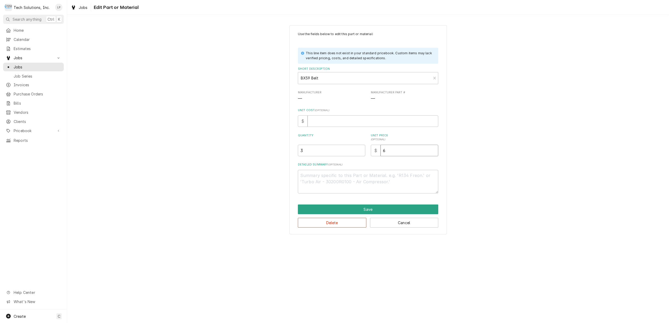
type textarea "x"
type input "63"
type textarea "x"
type input "63.8"
type textarea "x"
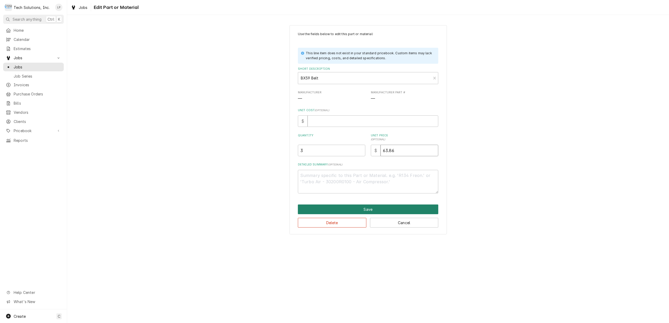
type input "63.86"
click at [354, 211] on button "Save" at bounding box center [368, 210] width 140 height 10
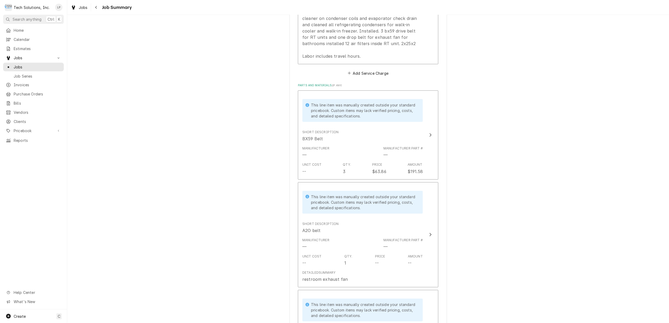
scroll to position [280, 0]
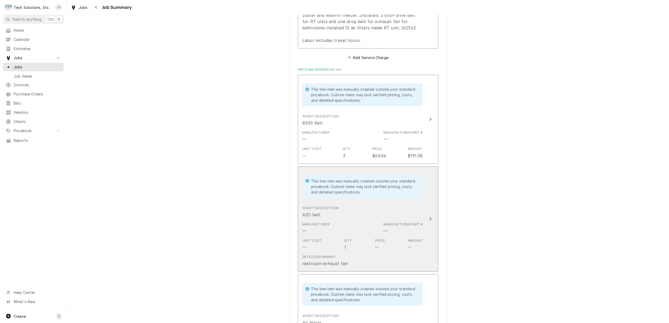
click at [423, 219] on button "This line item was manually created outside your standard pricebook. Custom ite…" at bounding box center [368, 219] width 140 height 105
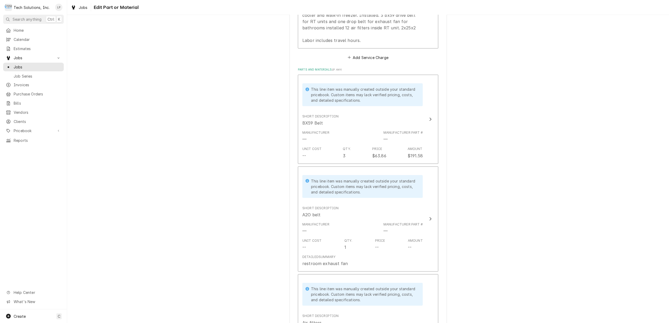
scroll to position [315, 0]
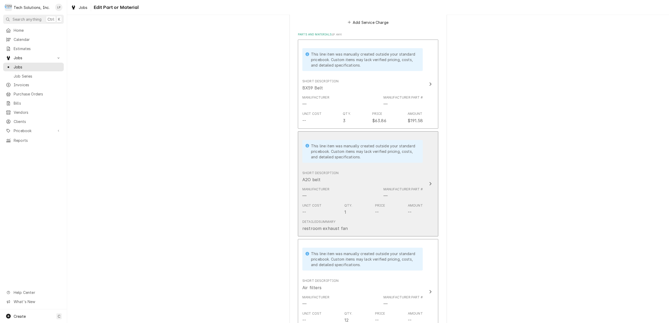
click at [429, 184] on icon "Update Line Item" at bounding box center [430, 184] width 3 height 4
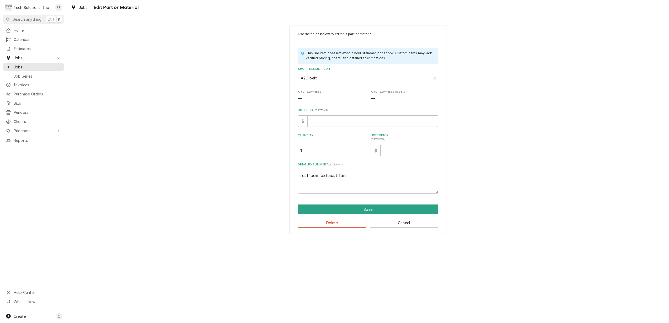
click at [344, 174] on textarea "restroom exhaust fan" at bounding box center [368, 182] width 140 height 24
type textarea "x"
type textarea "restroom exhaust fa"
type textarea "x"
type textarea "restroom exhaust f"
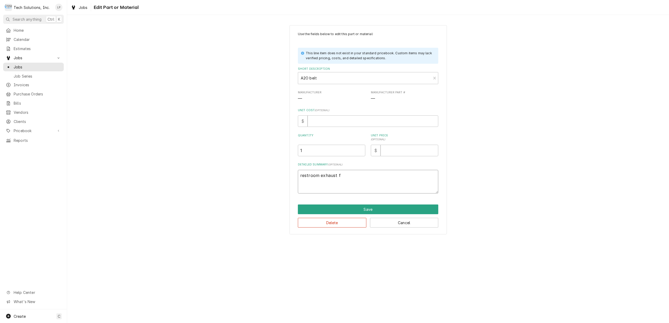
type textarea "x"
type textarea "restroom exhaust"
type textarea "x"
type textarea "restroom exhaust"
type textarea "x"
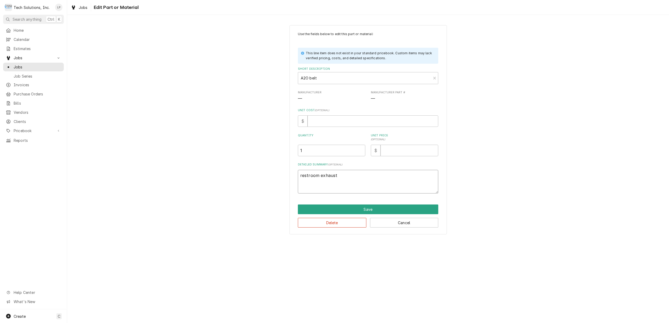
type textarea "restroom exhaus"
type textarea "x"
type textarea "restroom exhau"
type textarea "x"
type textarea "restroom exha"
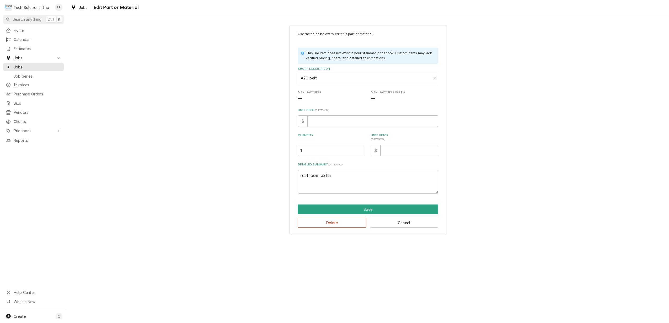
type textarea "x"
type textarea "restroom exh"
type textarea "x"
type textarea "restroom ex"
type textarea "x"
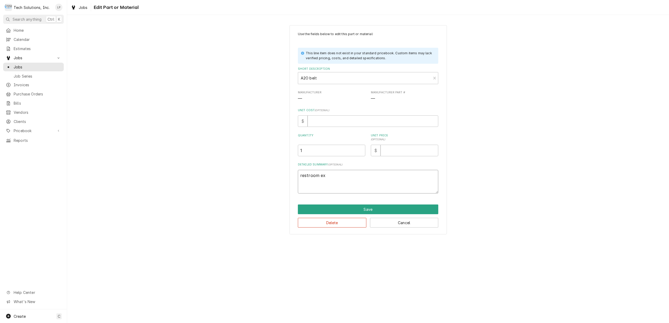
type textarea "restroom e"
type textarea "x"
type textarea "restroom"
type textarea "x"
type textarea "restroom"
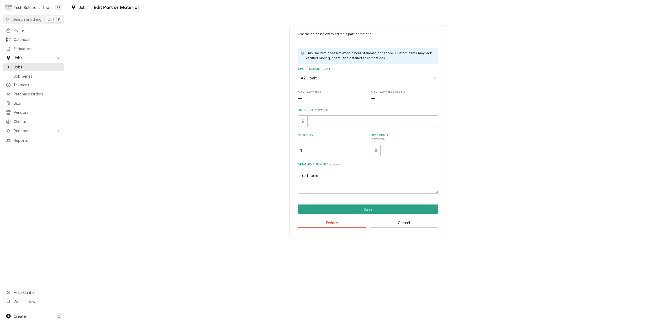
type textarea "x"
type textarea "restroo"
type textarea "x"
type textarea "restro"
type textarea "x"
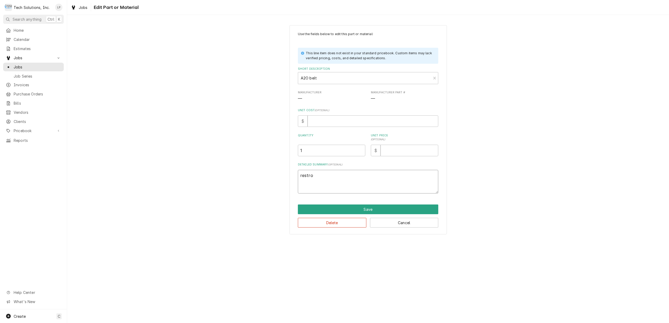
type textarea "restr"
type textarea "x"
type textarea "rest"
type textarea "x"
type textarea "res"
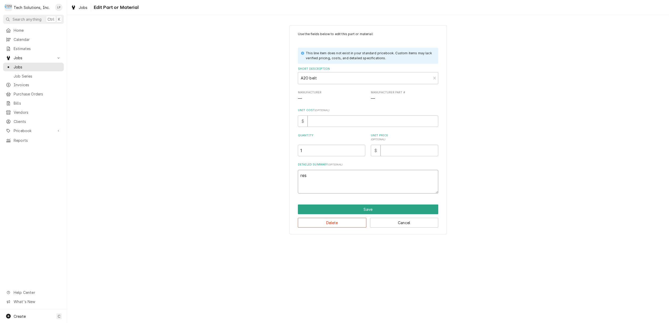
type textarea "x"
type textarea "re"
type textarea "x"
type textarea "r"
type textarea "x"
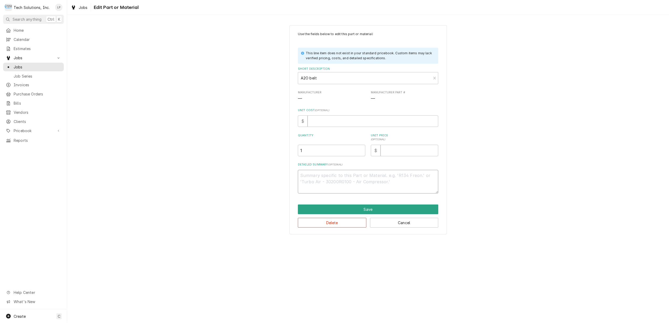
type textarea "x"
type textarea "R"
type textarea "x"
type textarea "Re"
type textarea "x"
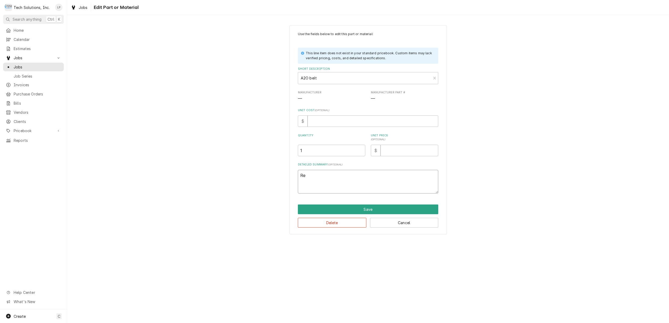
type textarea "Res"
type textarea "x"
type textarea "Rest"
type textarea "x"
type textarea "Restr"
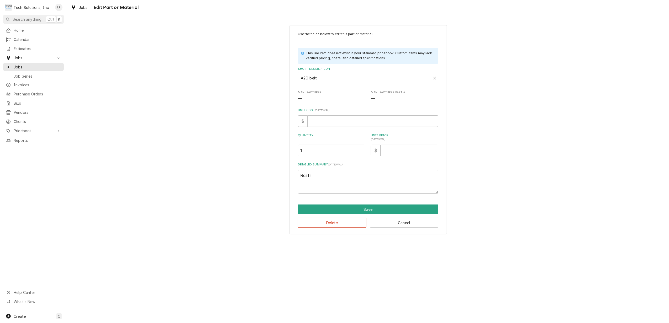
type textarea "x"
type textarea "Restro"
type textarea "x"
type textarea "Restroo"
type textarea "x"
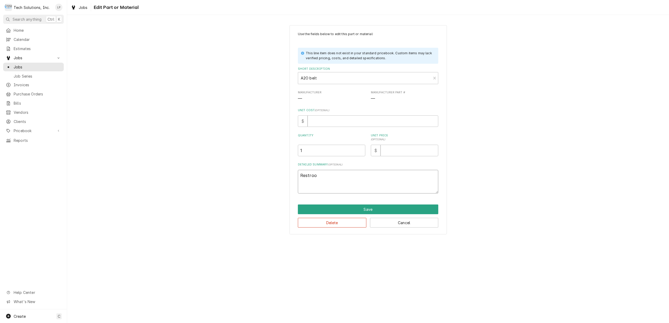
type textarea "Restroom"
type textarea "x"
type textarea "Restroom"
type textarea "x"
type textarea "Restroom E"
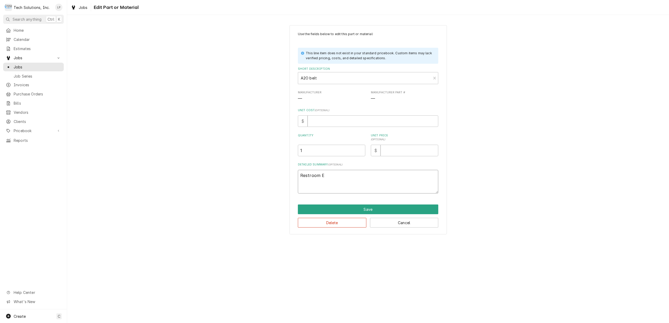
type textarea "x"
type textarea "Restroom Ex"
type textarea "x"
type textarea "Restroom Exh"
type textarea "x"
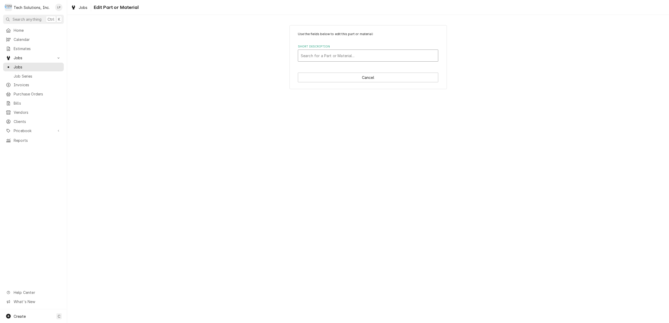
click at [380, 54] on div "Short Description" at bounding box center [368, 55] width 135 height 9
click at [370, 65] on div "Add "A20 Belt" to PriceBook" at bounding box center [368, 67] width 140 height 8
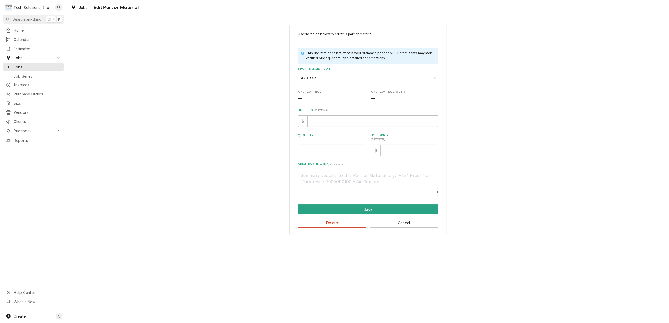
click at [338, 178] on textarea "Detailed Summary ( optional )" at bounding box center [368, 182] width 140 height 24
click at [339, 153] on input "Quantity" at bounding box center [331, 151] width 67 height 12
click at [302, 150] on input "133.30" at bounding box center [331, 151] width 67 height 12
click at [393, 151] on input "Unit Price ( optional )" at bounding box center [409, 151] width 58 height 12
click at [316, 147] on input "33.30" at bounding box center [331, 151] width 67 height 12
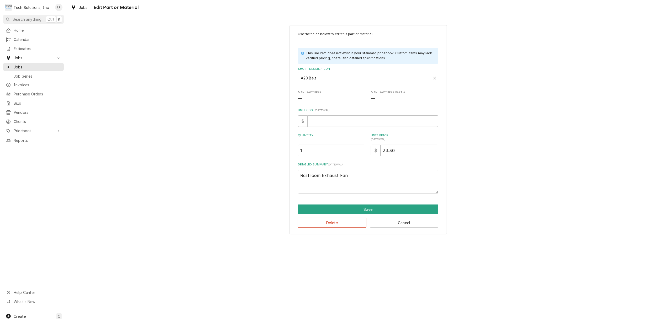
click at [359, 160] on div "Use the fields below to edit this part or material: This line item does not exi…" at bounding box center [368, 113] width 140 height 162
click at [371, 211] on button "Save" at bounding box center [368, 210] width 140 height 10
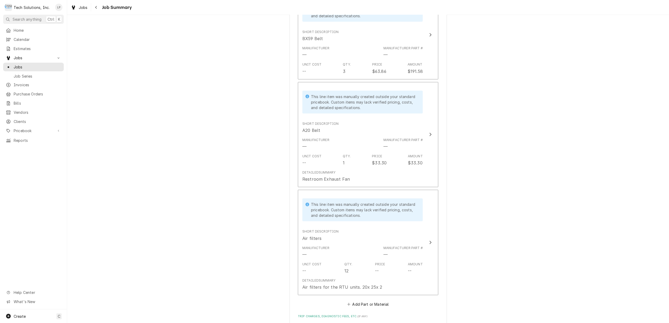
scroll to position [385, 0]
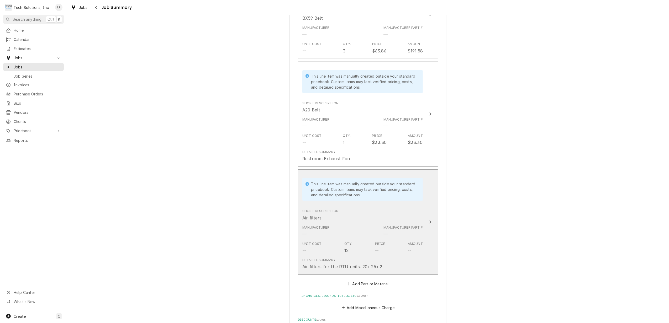
click at [429, 222] on icon "Update Line Item" at bounding box center [430, 222] width 3 height 4
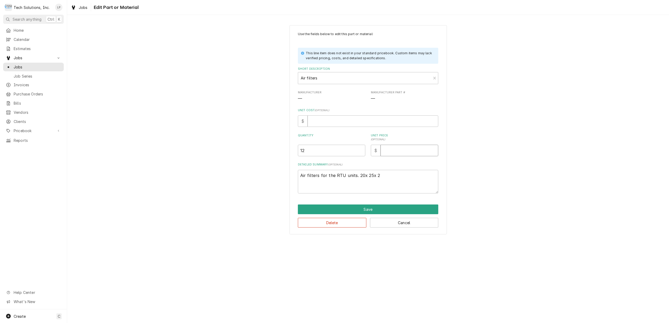
click at [402, 152] on input "Unit Price ( optional )" at bounding box center [409, 151] width 58 height 12
click at [406, 161] on div "Use the fields below to edit this part or material: This line item does not exi…" at bounding box center [368, 113] width 140 height 162
click at [383, 210] on button "Save" at bounding box center [368, 210] width 140 height 10
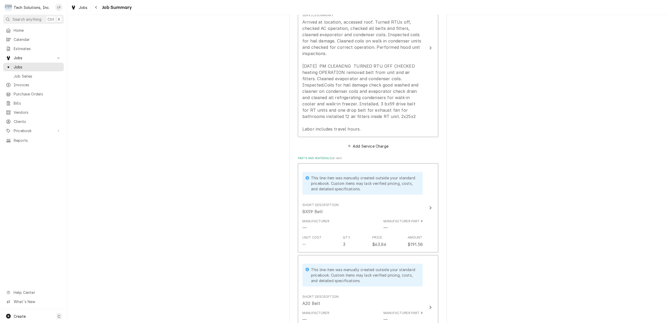
scroll to position [175, 0]
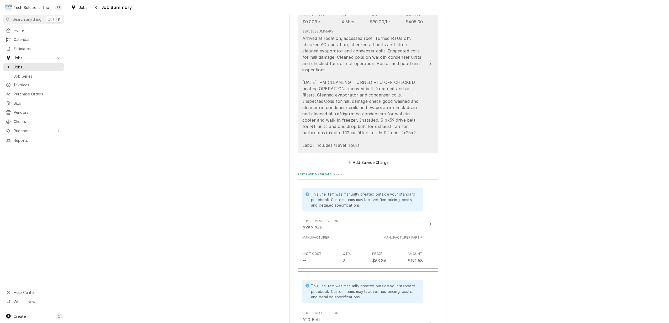
click at [429, 65] on icon "Update Line Item" at bounding box center [430, 64] width 3 height 4
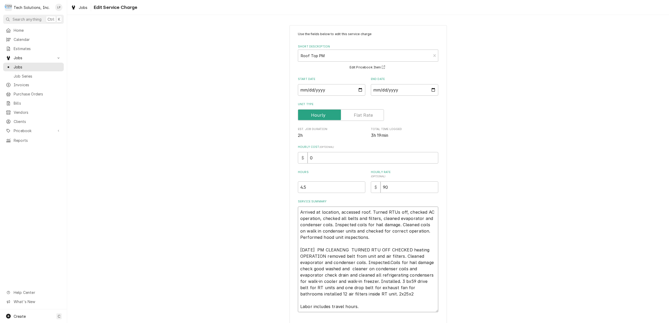
click at [359, 294] on textarea "Arrived at location, accessed roof. Turned RTUs off, checked AC operation, chec…" at bounding box center [368, 260] width 140 height 106
click at [371, 296] on textarea "Arrived at location, accessed roof. Turned RTUs off, checked AC operation, chec…" at bounding box center [368, 260] width 140 height 106
click at [458, 300] on div "Use the fields below to edit this service charge Short Description Roof Top PM …" at bounding box center [368, 188] width 602 height 337
click at [426, 249] on textarea "Arrived at location, accessed roof. Turned RTUs off, checked AC operation, chec…" at bounding box center [368, 260] width 140 height 106
click at [322, 256] on textarea "Arrived at location, accessed roof. Turned RTUs off, checked AC operation, chec…" at bounding box center [368, 260] width 140 height 106
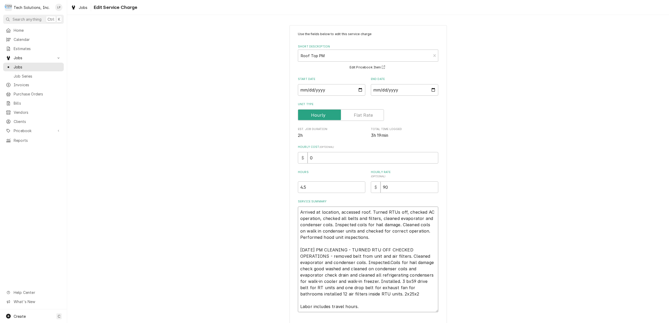
click at [370, 270] on textarea "Arrived at location, accessed roof. Turned RTUs off, checked AC operation, chec…" at bounding box center [368, 260] width 140 height 106
click at [431, 270] on textarea "Arrived at location, accessed roof. Turned RTUs off, checked AC operation, chec…" at bounding box center [368, 260] width 140 height 106
click at [300, 276] on textarea "Arrived at location, accessed roof. Turned RTUs off, checked AC operation, chec…" at bounding box center [368, 260] width 140 height 106
click at [310, 275] on textarea "Arrived at location, accessed roof. Turned RTUs off, checked AC operation, chec…" at bounding box center [368, 260] width 140 height 106
click at [389, 264] on textarea "Arrived at location, accessed roof. Turned RTUs off, checked AC operation, chec…" at bounding box center [368, 260] width 140 height 106
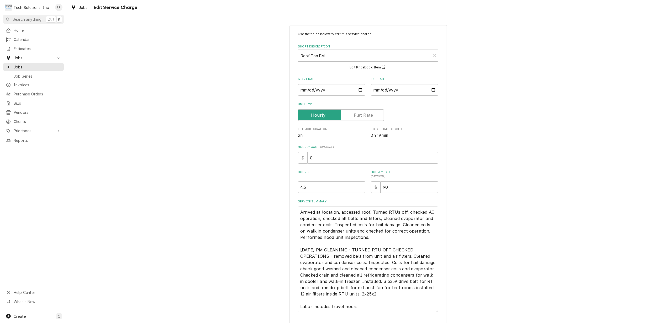
click at [391, 261] on textarea "Arrived at location, accessed roof. Turned RTUs off, checked AC operation, chec…" at bounding box center [368, 260] width 140 height 106
click at [309, 269] on textarea "Arrived at location, accessed roof. Turned RTUs off, checked AC operation, chec…" at bounding box center [368, 260] width 140 height 106
click at [327, 269] on textarea "Arrived at location, accessed roof. Turned RTUs off, checked AC operation, chec…" at bounding box center [368, 260] width 140 height 106
click at [351, 277] on textarea "Arrived at location, accessed roof. Turned RTUs off, checked AC operation, chec…" at bounding box center [368, 260] width 140 height 106
click at [412, 277] on textarea "Arrived at location, accessed roof. Turned RTUs off, checked AC operation, chec…" at bounding box center [368, 260] width 140 height 106
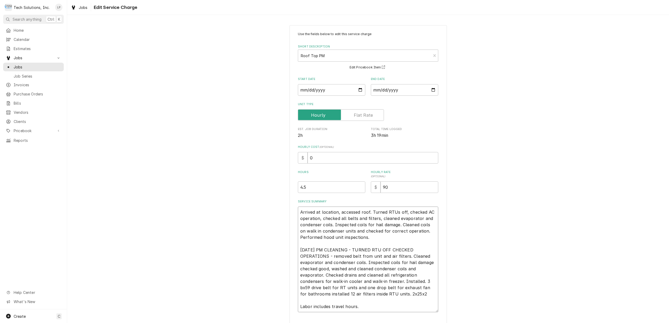
click at [303, 289] on textarea "Arrived at location, accessed roof. Turned RTUs off, checked AC operation, chec…" at bounding box center [368, 260] width 140 height 106
click at [375, 299] on textarea "Arrived at location, accessed roof. Turned RTUs off, checked AC operation, chec…" at bounding box center [368, 260] width 140 height 106
click at [381, 287] on textarea "Arrived at location, accessed roof. Turned RTUs off, checked AC operation, chec…" at bounding box center [368, 260] width 140 height 106
click at [341, 287] on textarea "Arrived at location, accessed roof. Turned RTUs off, checked AC operation, chec…" at bounding box center [368, 260] width 140 height 106
click at [377, 301] on textarea "Arrived at location, accessed roof. Turned RTUs off, checked AC operation, chec…" at bounding box center [368, 260] width 140 height 106
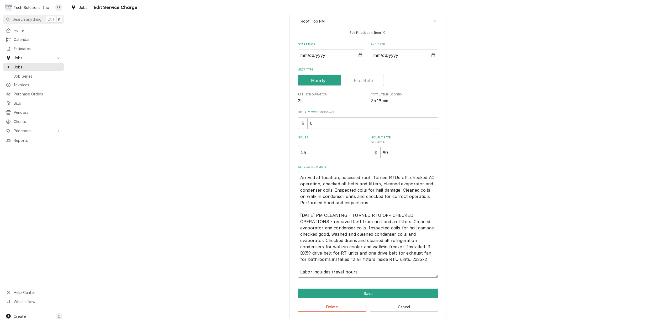
scroll to position [35, 0]
click at [319, 259] on textarea "Arrived at location, accessed roof. Turned RTUs off, checked AC operation, chec…" at bounding box center [368, 225] width 140 height 106
click at [323, 259] on textarea "Arrived at location, accessed roof. Turned RTUs off, checked AC operation, chec…" at bounding box center [368, 225] width 140 height 106
click at [379, 269] on textarea "Arrived at location, accessed roof. Turned RTUs off, checked AC operation, chec…" at bounding box center [368, 225] width 140 height 106
click at [387, 258] on textarea "Arrived at location, accessed roof. Turned RTUs off, checked AC operation, chec…" at bounding box center [368, 225] width 140 height 106
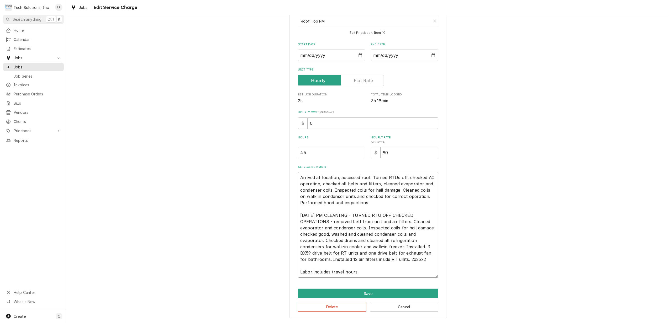
click at [392, 264] on textarea "Arrived at location, accessed roof. Turned RTUs off, checked AC operation, chec…" at bounding box center [368, 225] width 140 height 106
drag, startPoint x: 398, startPoint y: 260, endPoint x: 416, endPoint y: 259, distance: 17.3
click at [416, 259] on textarea "Arrived at location, accessed roof. Turned RTUs off, checked AC operation, chec…" at bounding box center [368, 225] width 140 height 106
click at [346, 259] on textarea "Arrived at location, accessed roof. Turned RTUs off, checked AC operation, chec…" at bounding box center [368, 225] width 140 height 106
paste textarea "2x25x2"
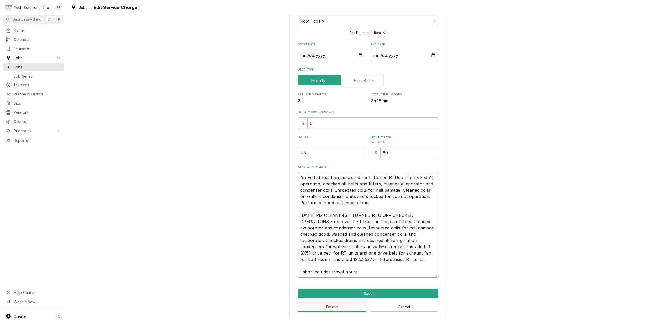
click at [346, 259] on textarea "Arrived at location, accessed roof. Turned RTUs off, checked AC operation, chec…" at bounding box center [368, 225] width 140 height 106
click at [369, 263] on textarea "Arrived at location, accessed roof. Turned RTUs off, checked AC operation, chec…" at bounding box center [368, 225] width 140 height 106
click at [362, 295] on button "Save" at bounding box center [368, 294] width 140 height 10
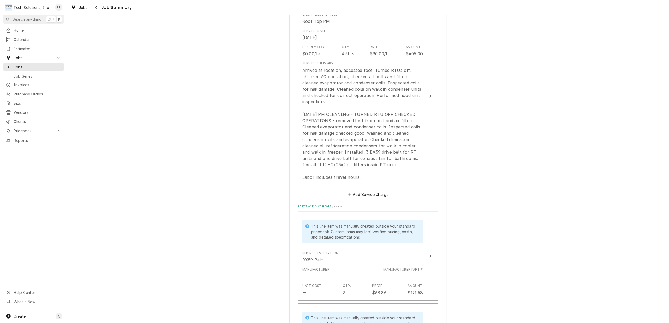
scroll to position [140, 0]
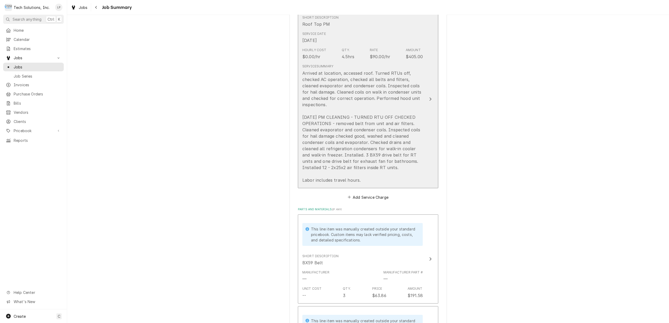
click at [430, 100] on icon "Update Line Item" at bounding box center [431, 99] width 2 height 3
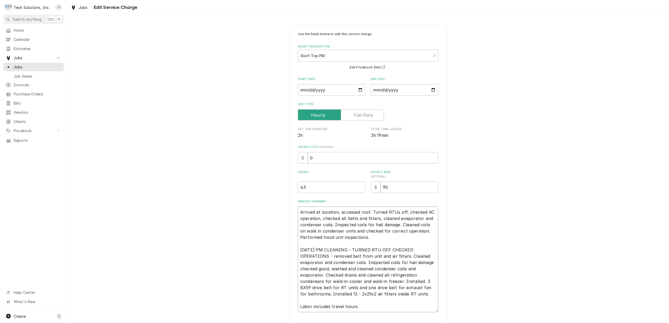
click at [353, 295] on textarea "Arrived at location, accessed roof. Turned RTUs off, checked AC operation, chec…" at bounding box center [368, 260] width 140 height 106
click at [388, 305] on textarea "Arrived at location, accessed roof. Turned RTUs off, checked AC operation, chec…" at bounding box center [368, 260] width 140 height 106
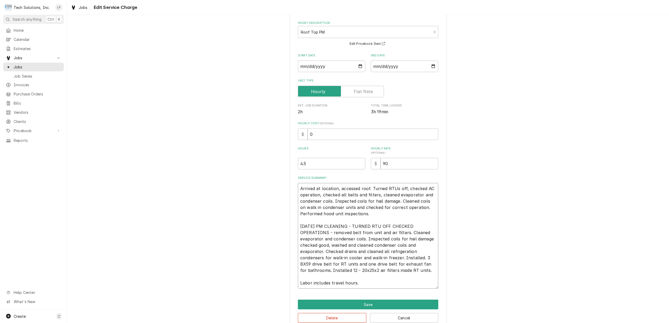
scroll to position [35, 0]
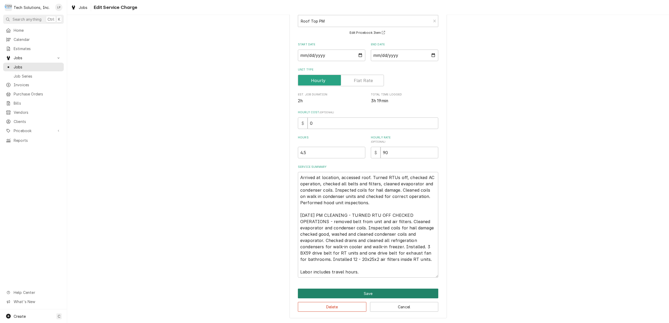
click at [361, 291] on button "Save" at bounding box center [368, 294] width 140 height 10
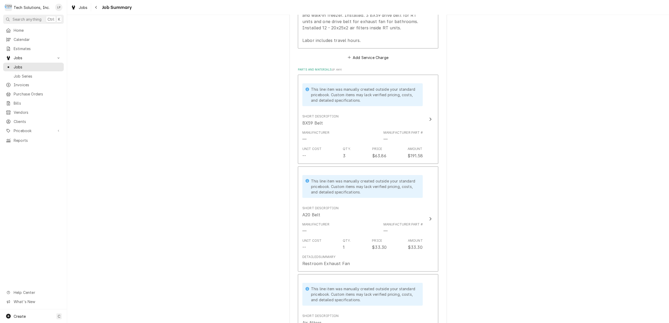
scroll to position [210, 0]
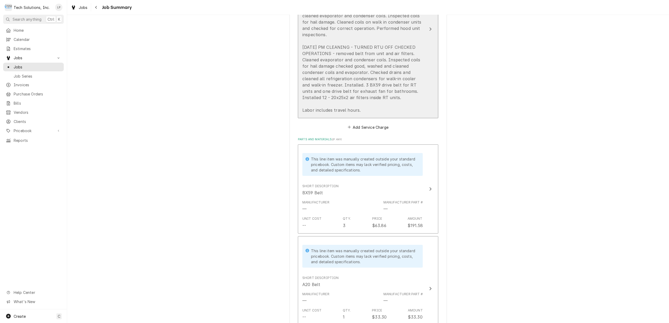
click at [430, 30] on div "Update Line Item" at bounding box center [430, 29] width 7 height 6
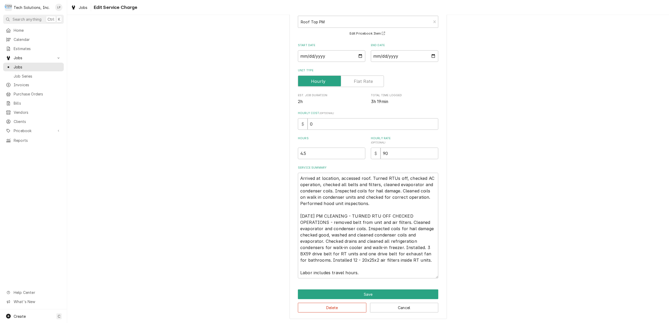
scroll to position [35, 0]
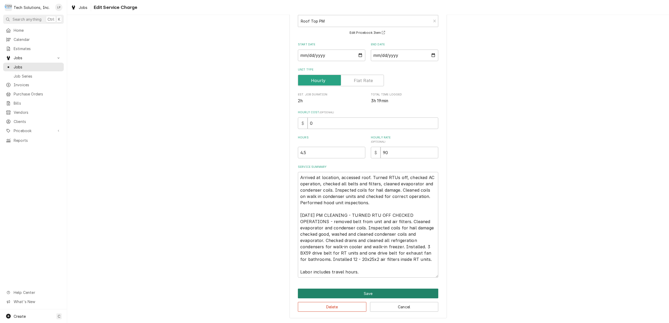
click at [370, 295] on button "Save" at bounding box center [368, 294] width 140 height 10
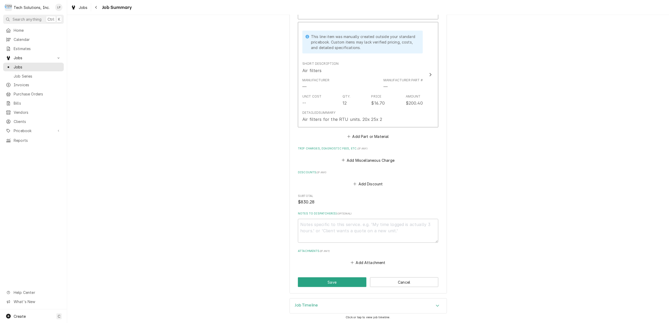
scroll to position [533, 0]
click at [354, 280] on button "Save" at bounding box center [332, 283] width 68 height 10
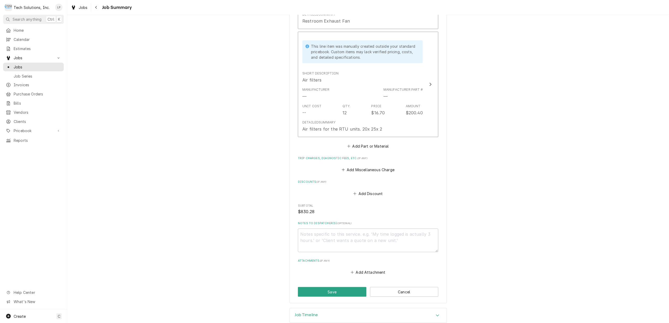
scroll to position [552, 0]
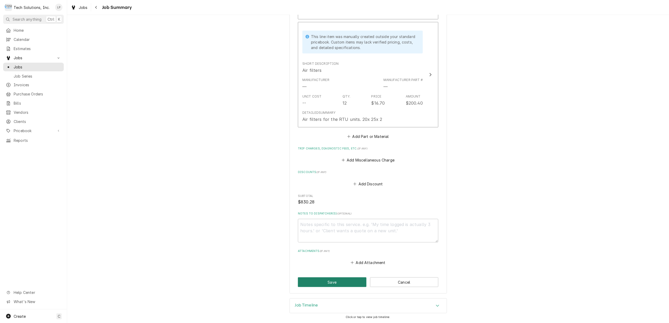
click at [334, 284] on button "Save" at bounding box center [332, 283] width 68 height 10
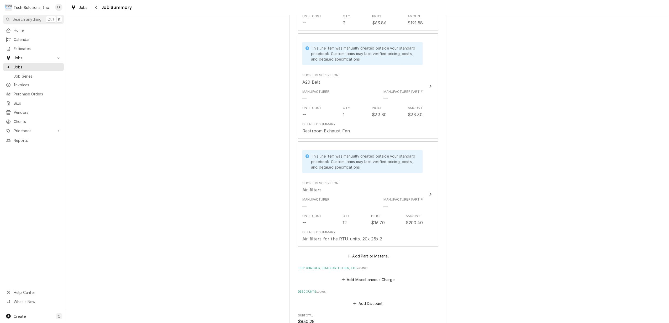
scroll to position [412, 0]
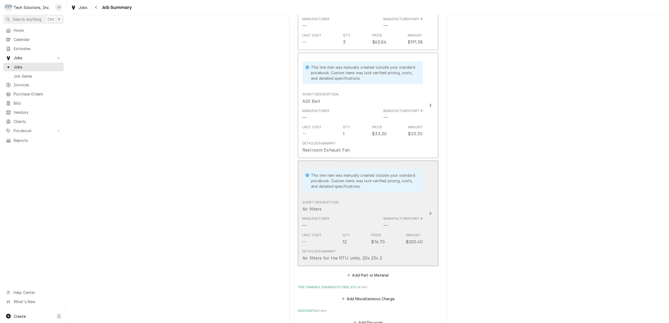
click at [429, 214] on icon "Update Line Item" at bounding box center [430, 213] width 3 height 4
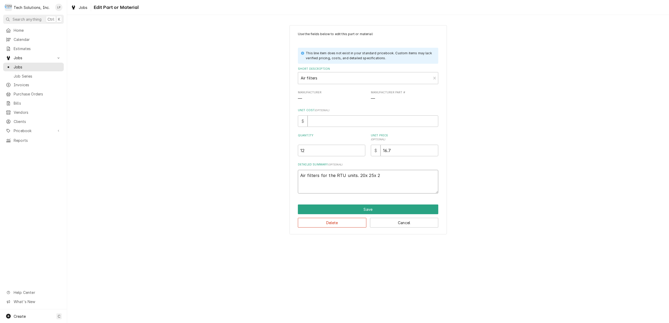
click at [357, 177] on textarea "Air filters for the RTU units. 20x 25x 2" at bounding box center [368, 182] width 140 height 24
click at [377, 176] on textarea "Air filters for the RTU units. 20x 25x 2" at bounding box center [368, 182] width 140 height 24
click at [369, 211] on button "Save" at bounding box center [368, 210] width 140 height 10
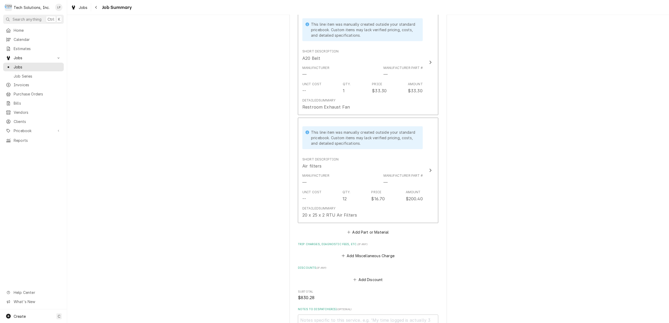
scroll to position [552, 0]
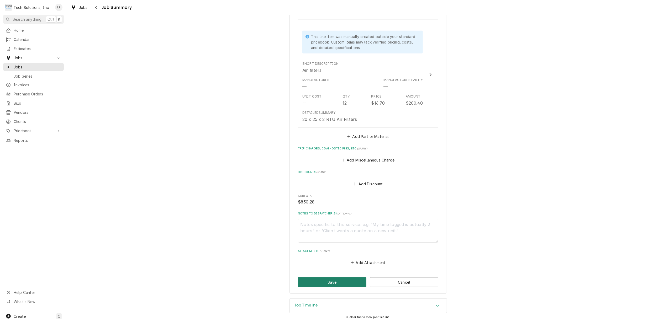
click at [347, 282] on button "Save" at bounding box center [332, 283] width 68 height 10
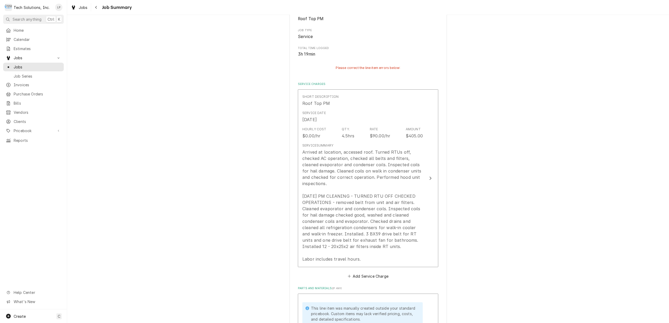
drag, startPoint x: 530, startPoint y: 272, endPoint x: 533, endPoint y: 269, distance: 3.9
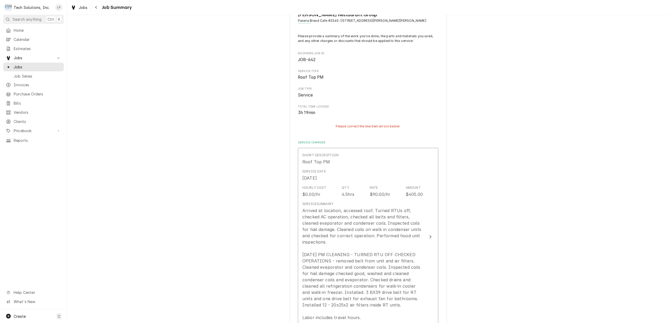
scroll to position [0, 0]
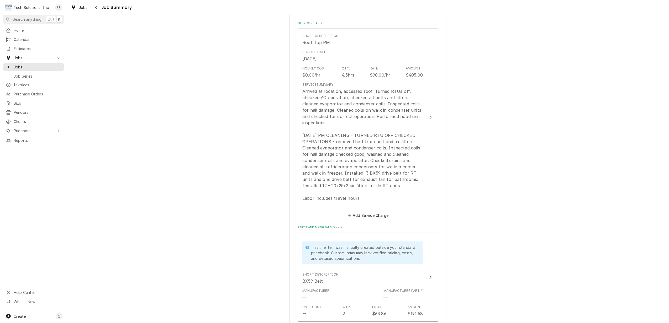
scroll to position [175, 0]
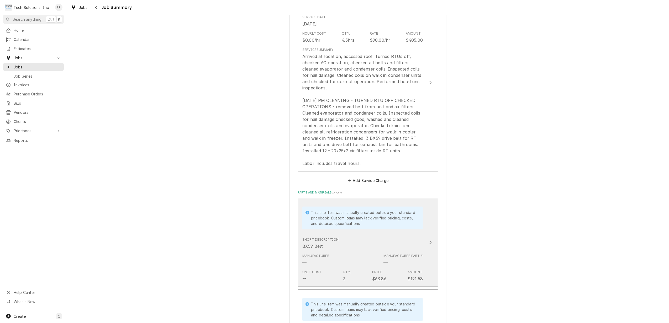
click at [426, 247] on button "This line item was manually created outside your standard pricebook. Custom ite…" at bounding box center [368, 242] width 140 height 89
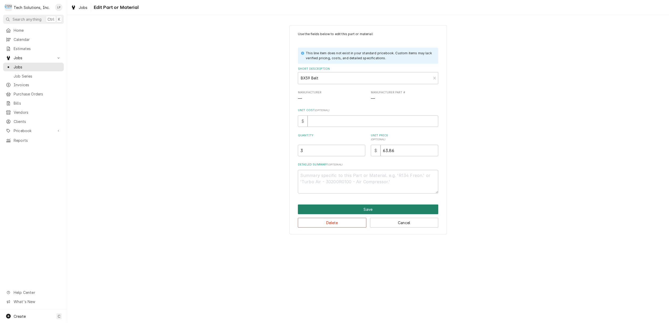
click at [384, 209] on button "Save" at bounding box center [368, 210] width 140 height 10
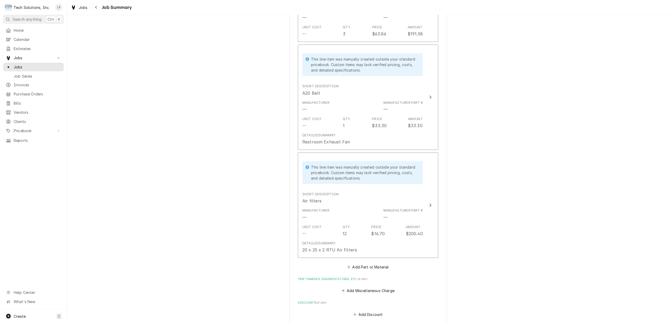
scroll to position [552, 0]
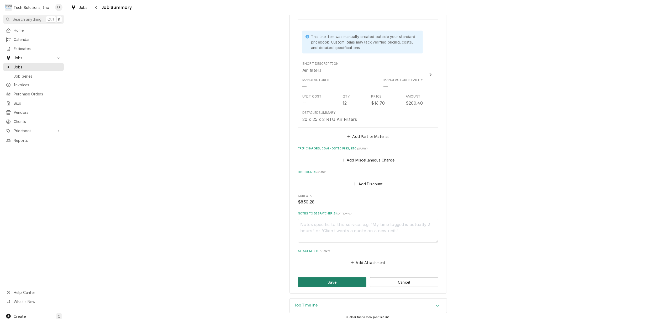
click at [347, 282] on button "Save" at bounding box center [332, 283] width 68 height 10
click at [336, 280] on button "Save" at bounding box center [332, 283] width 68 height 10
click at [339, 280] on button "Save" at bounding box center [332, 283] width 68 height 10
click at [362, 161] on button "Add Miscellaneous Charge" at bounding box center [368, 160] width 55 height 7
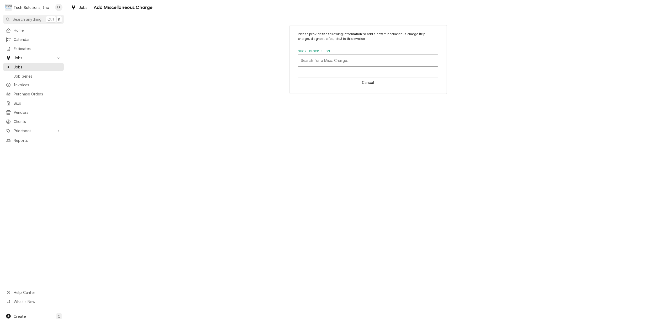
click at [319, 58] on div "Short Description" at bounding box center [368, 60] width 135 height 9
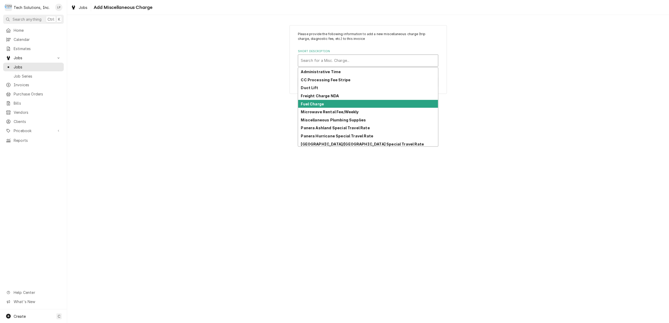
click at [313, 104] on strong "Fuel Charge" at bounding box center [312, 104] width 23 height 4
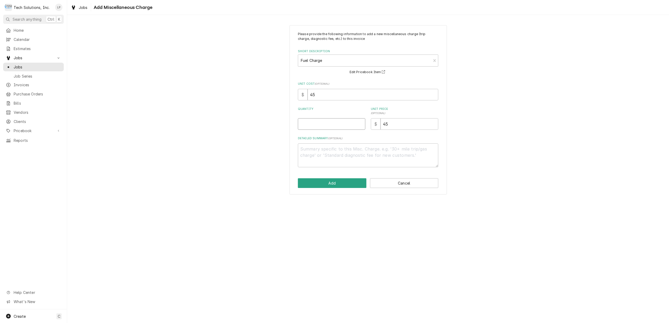
click at [334, 123] on input "Quantity" at bounding box center [331, 124] width 67 height 12
click at [332, 184] on button "Add" at bounding box center [332, 183] width 68 height 10
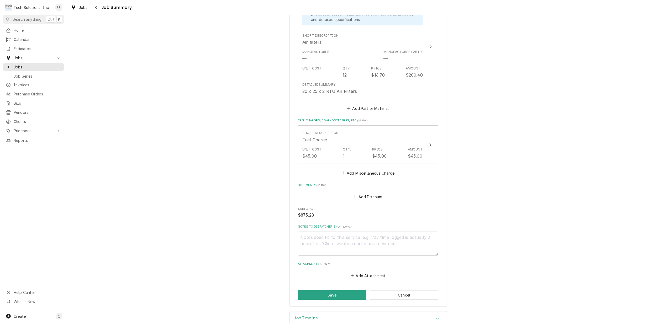
scroll to position [593, 0]
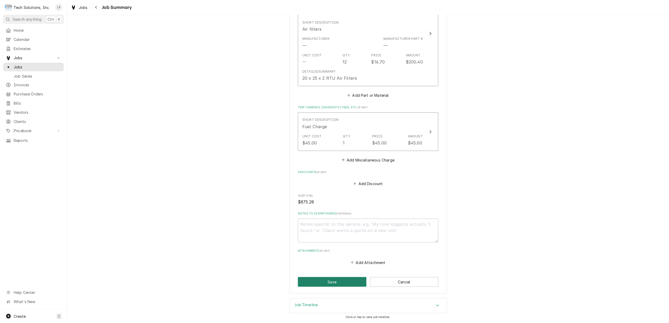
click at [332, 281] on button "Save" at bounding box center [332, 282] width 68 height 10
click at [401, 282] on button "Cancel" at bounding box center [404, 282] width 68 height 10
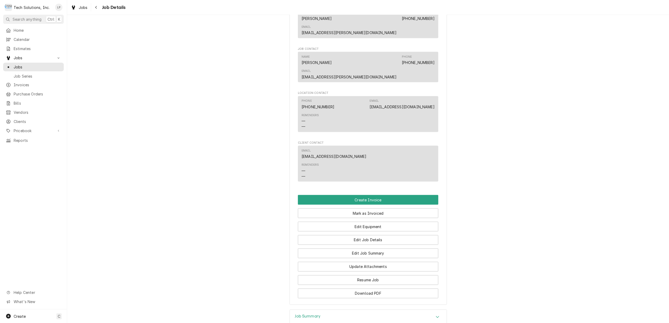
scroll to position [815, 0]
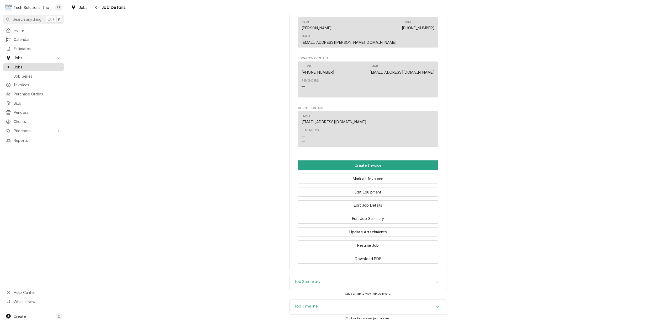
click at [19, 65] on span "Jobs" at bounding box center [37, 67] width 47 height 6
